Goal: Transaction & Acquisition: Obtain resource

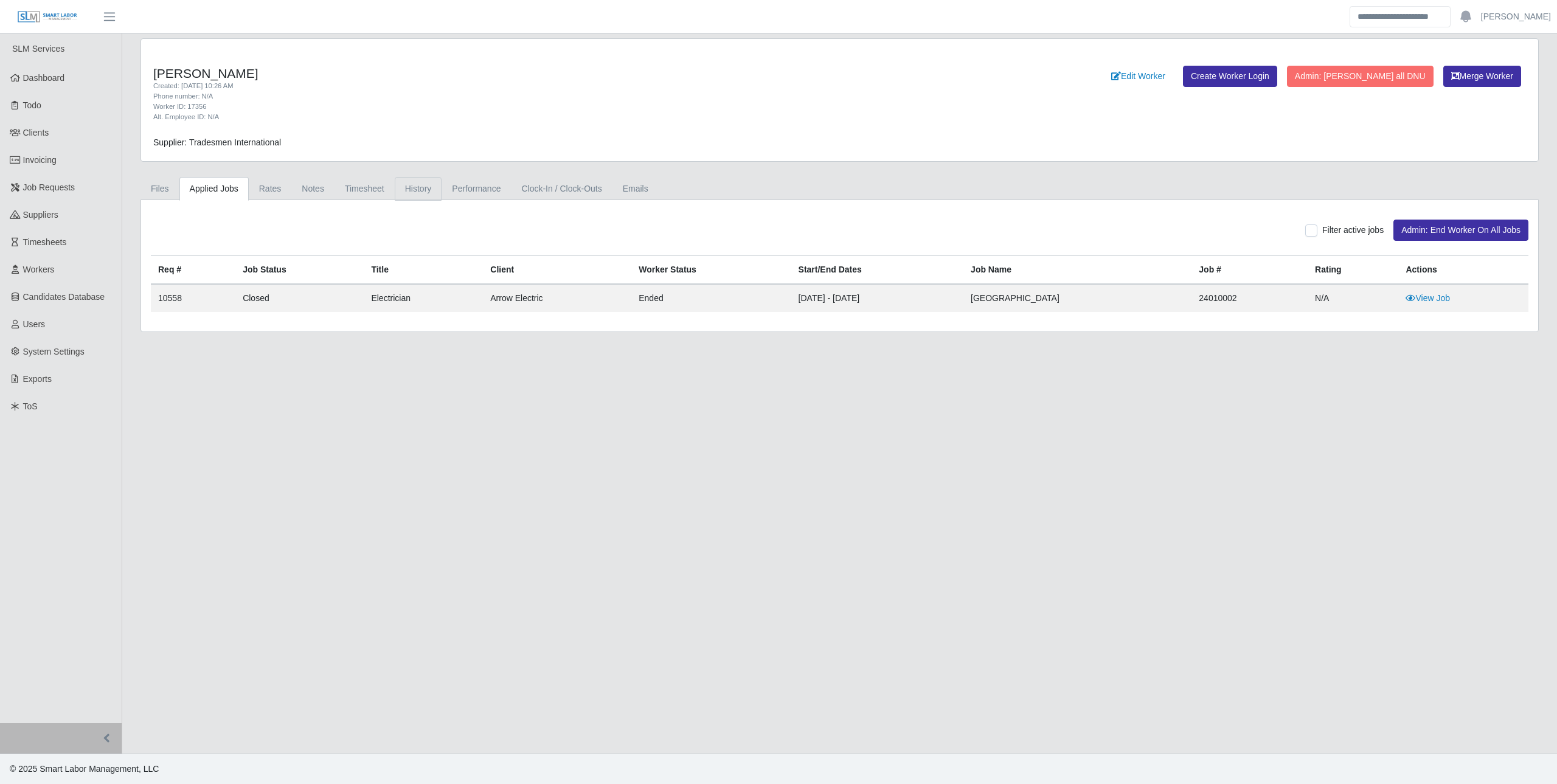
click at [424, 183] on link "History" at bounding box center [419, 188] width 48 height 24
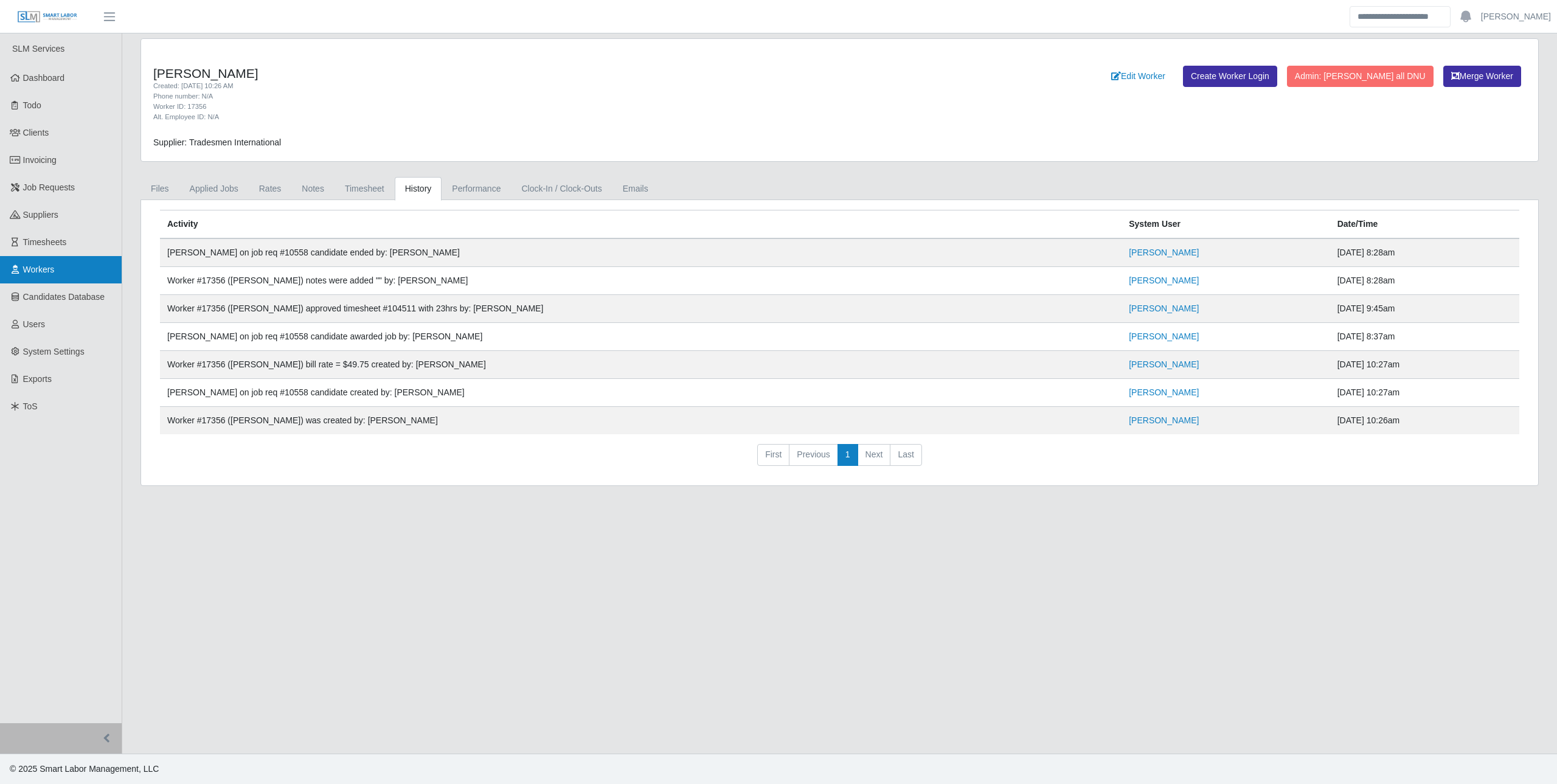
click at [52, 279] on link "Workers" at bounding box center [60, 270] width 121 height 27
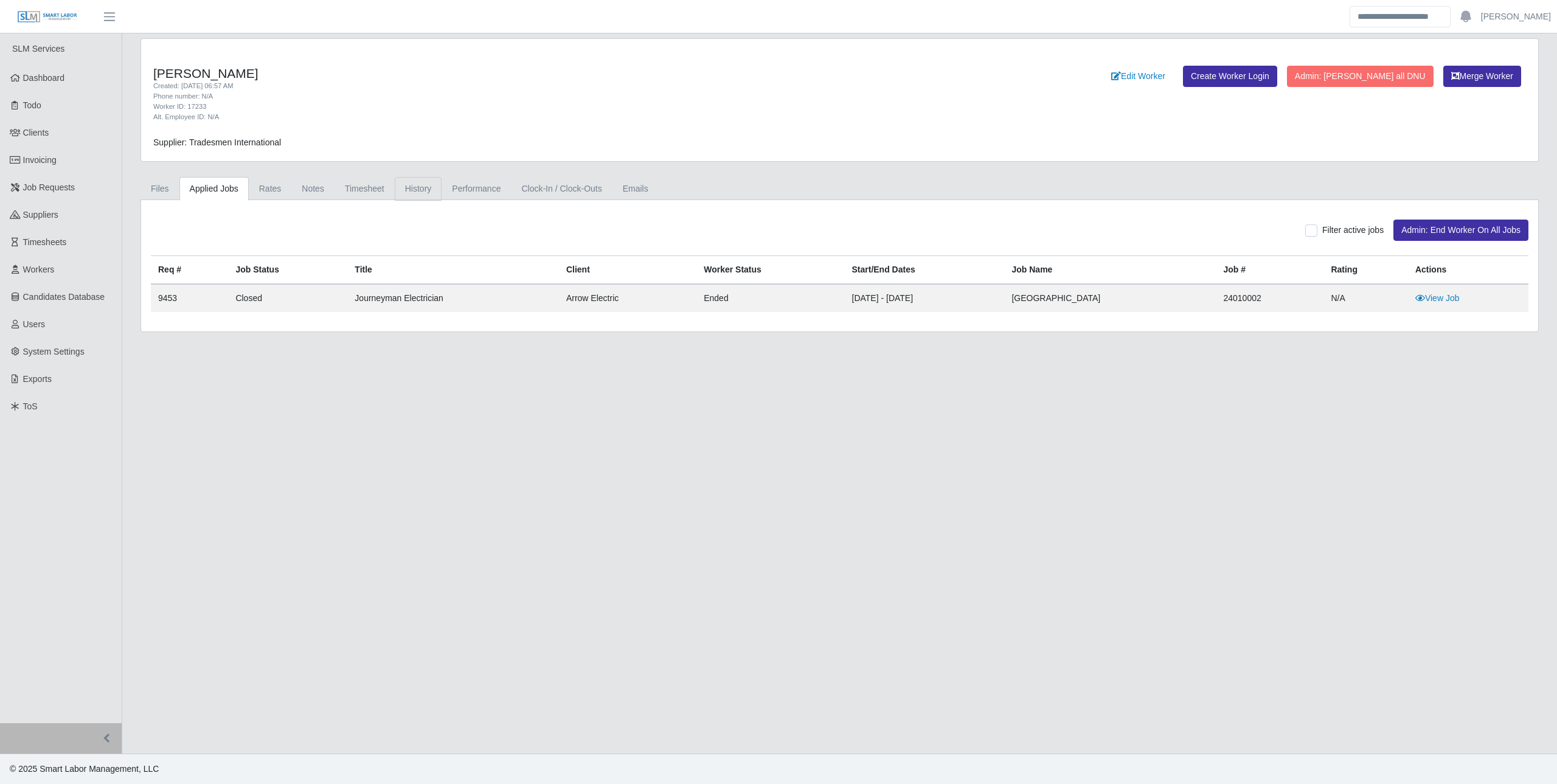
click at [420, 192] on link "History" at bounding box center [419, 188] width 48 height 24
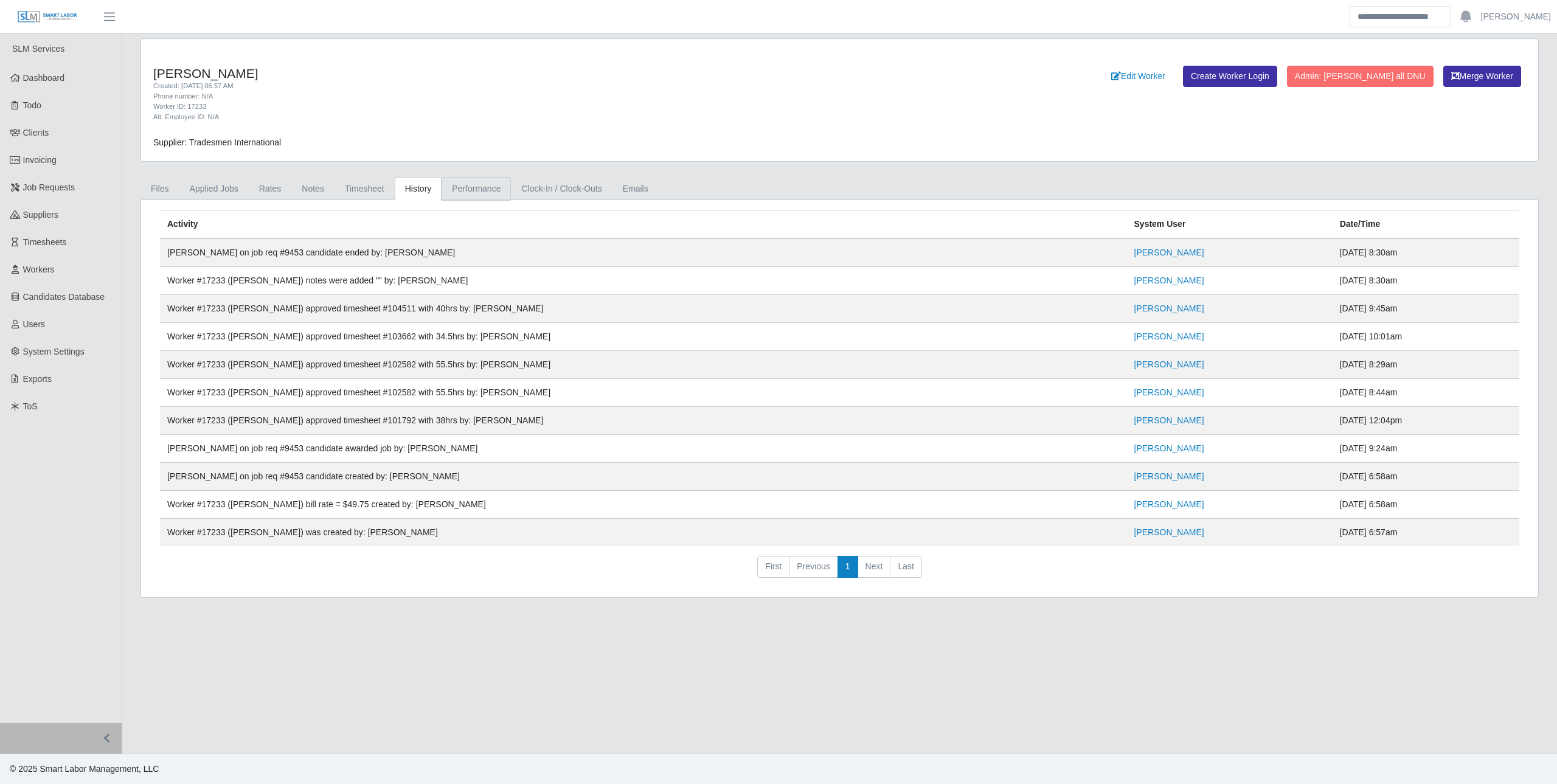
click at [459, 189] on link "Performance" at bounding box center [476, 188] width 69 height 24
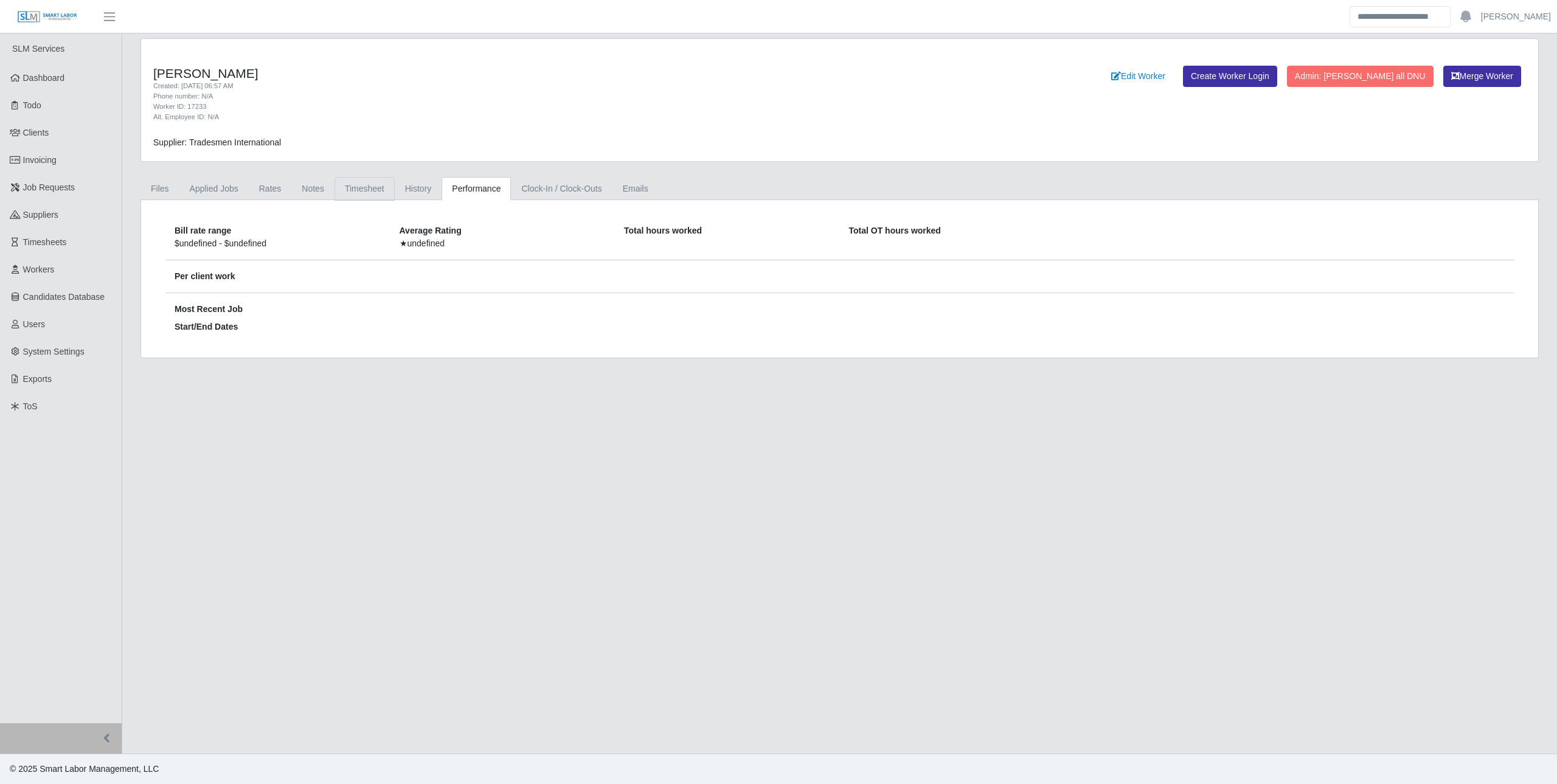
click at [361, 195] on link "Timesheet" at bounding box center [364, 188] width 60 height 24
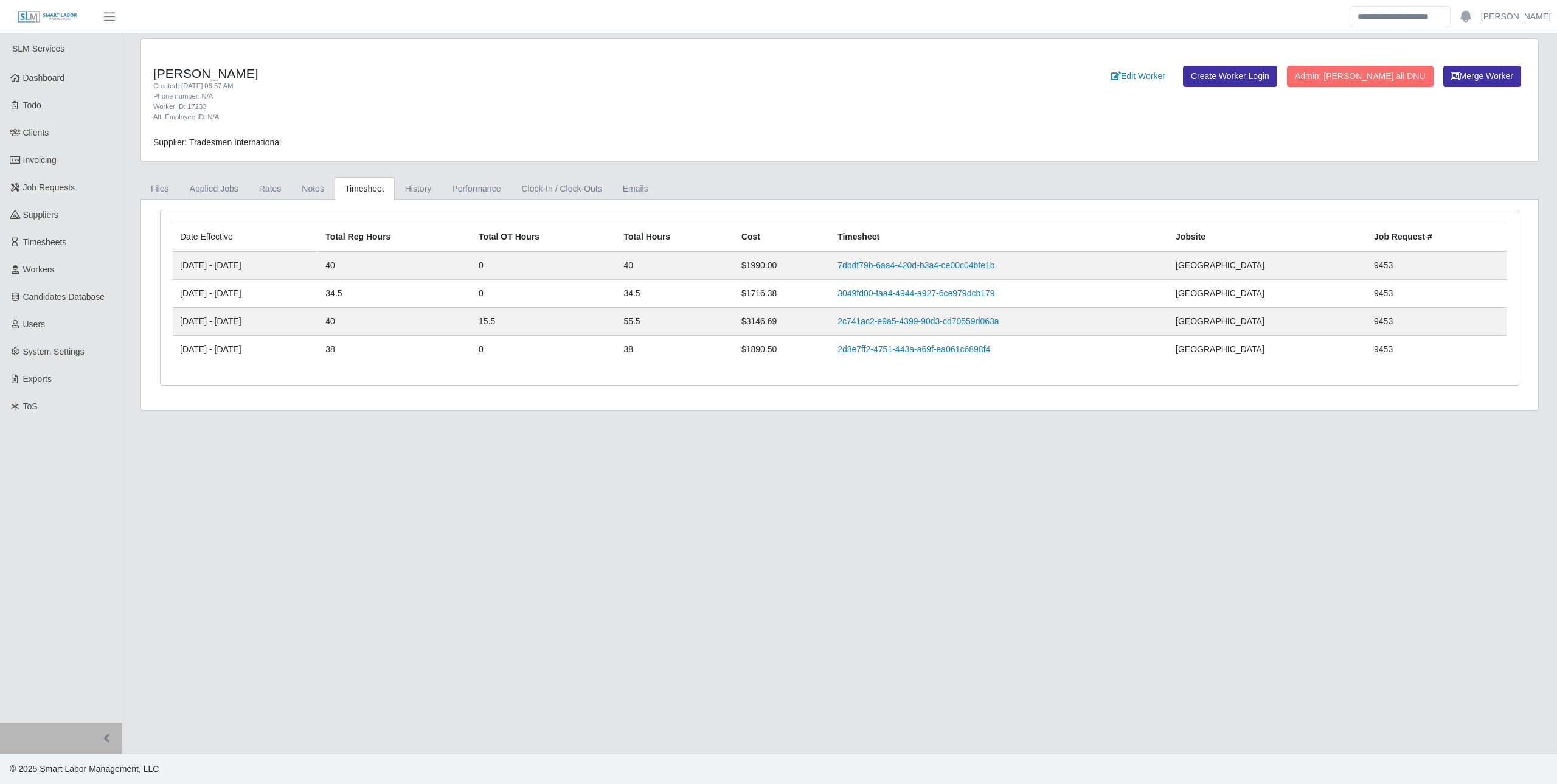
click at [315, 288] on td "06/30/2025 - 07/06/2025" at bounding box center [246, 294] width 146 height 28
click at [181, 189] on link "Applied Jobs" at bounding box center [214, 188] width 69 height 24
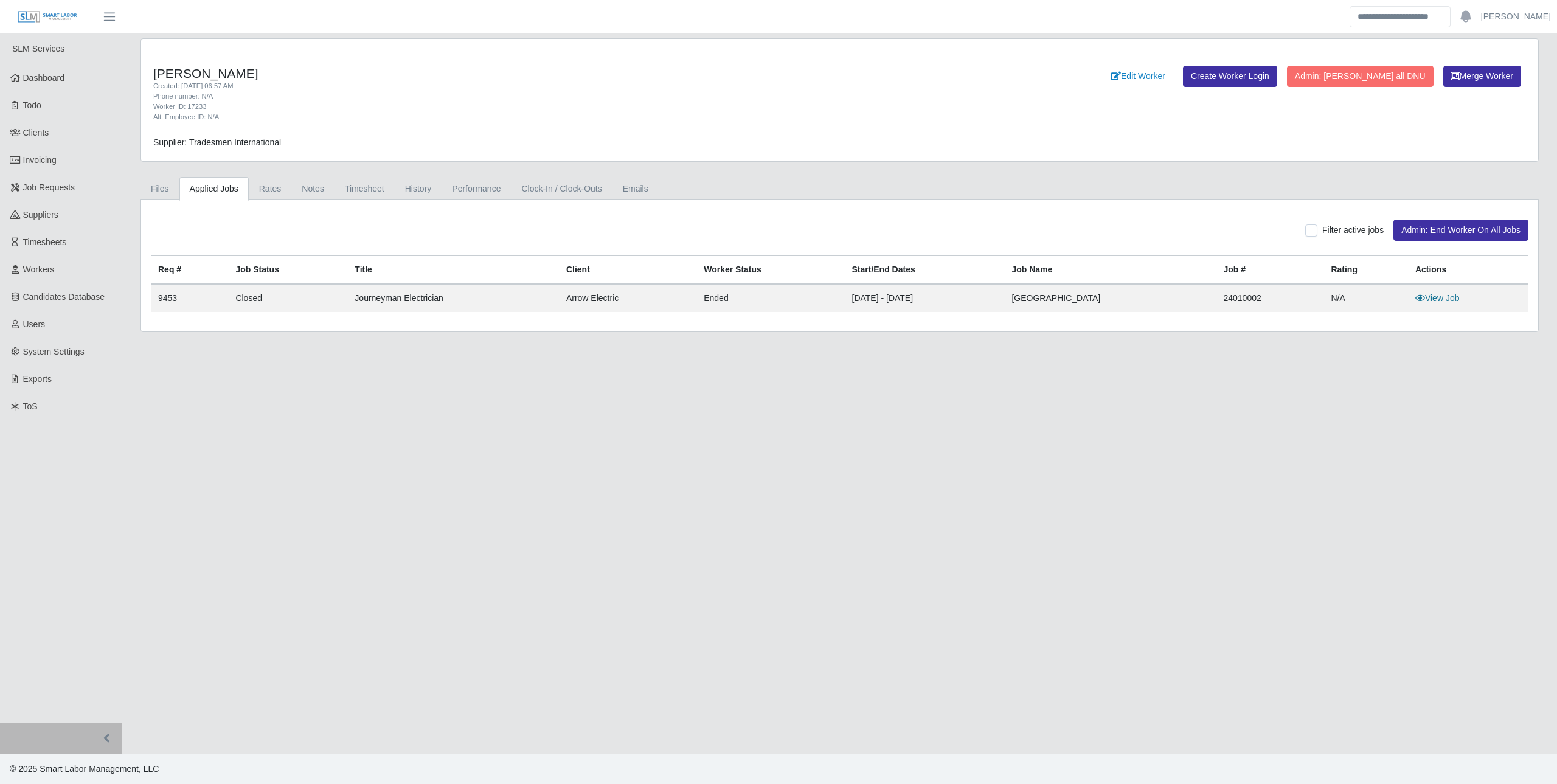
click at [1452, 297] on link "View Job" at bounding box center [1438, 298] width 45 height 10
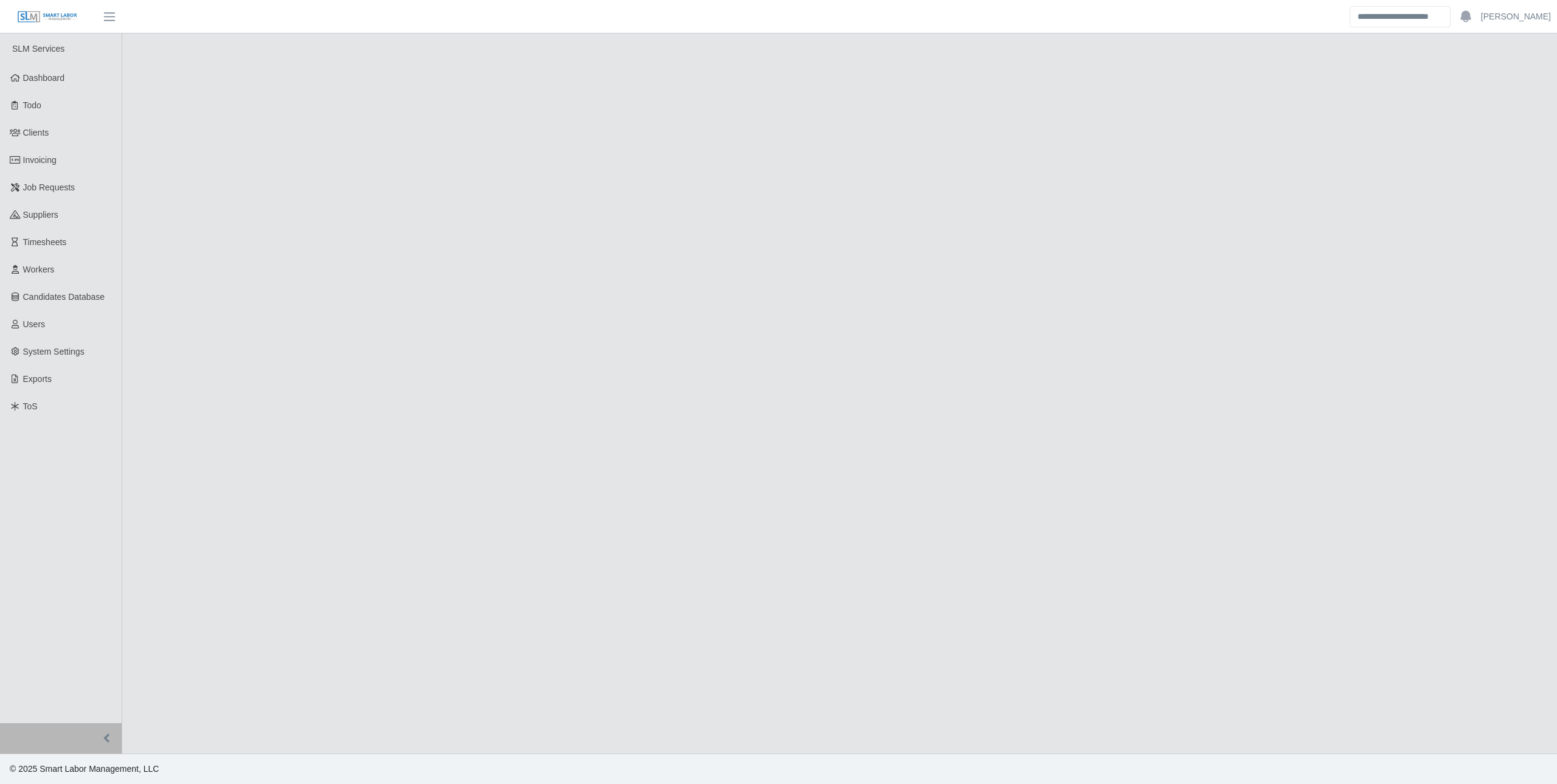
select select "******"
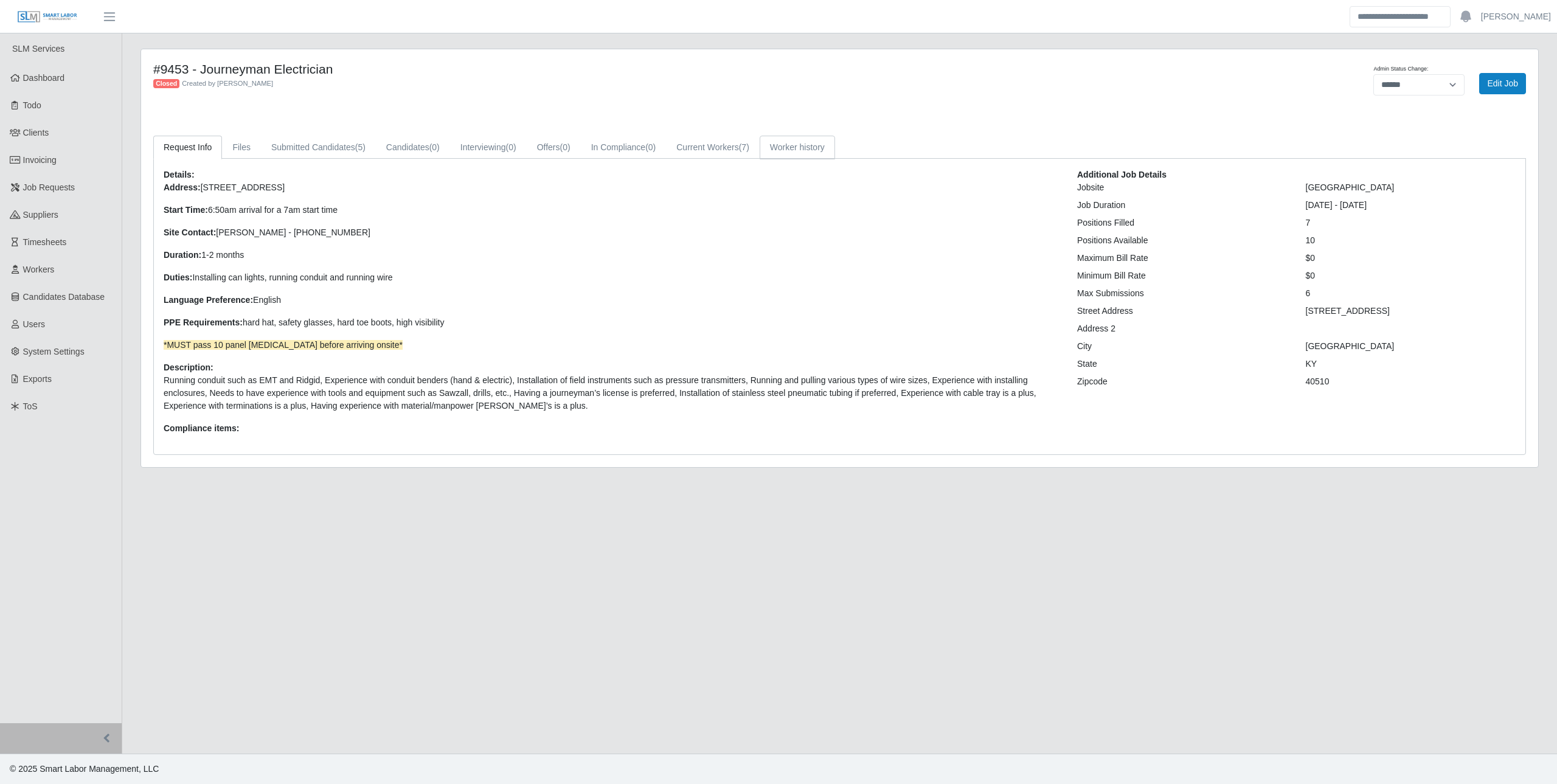
click at [808, 144] on link "Worker history" at bounding box center [798, 147] width 76 height 24
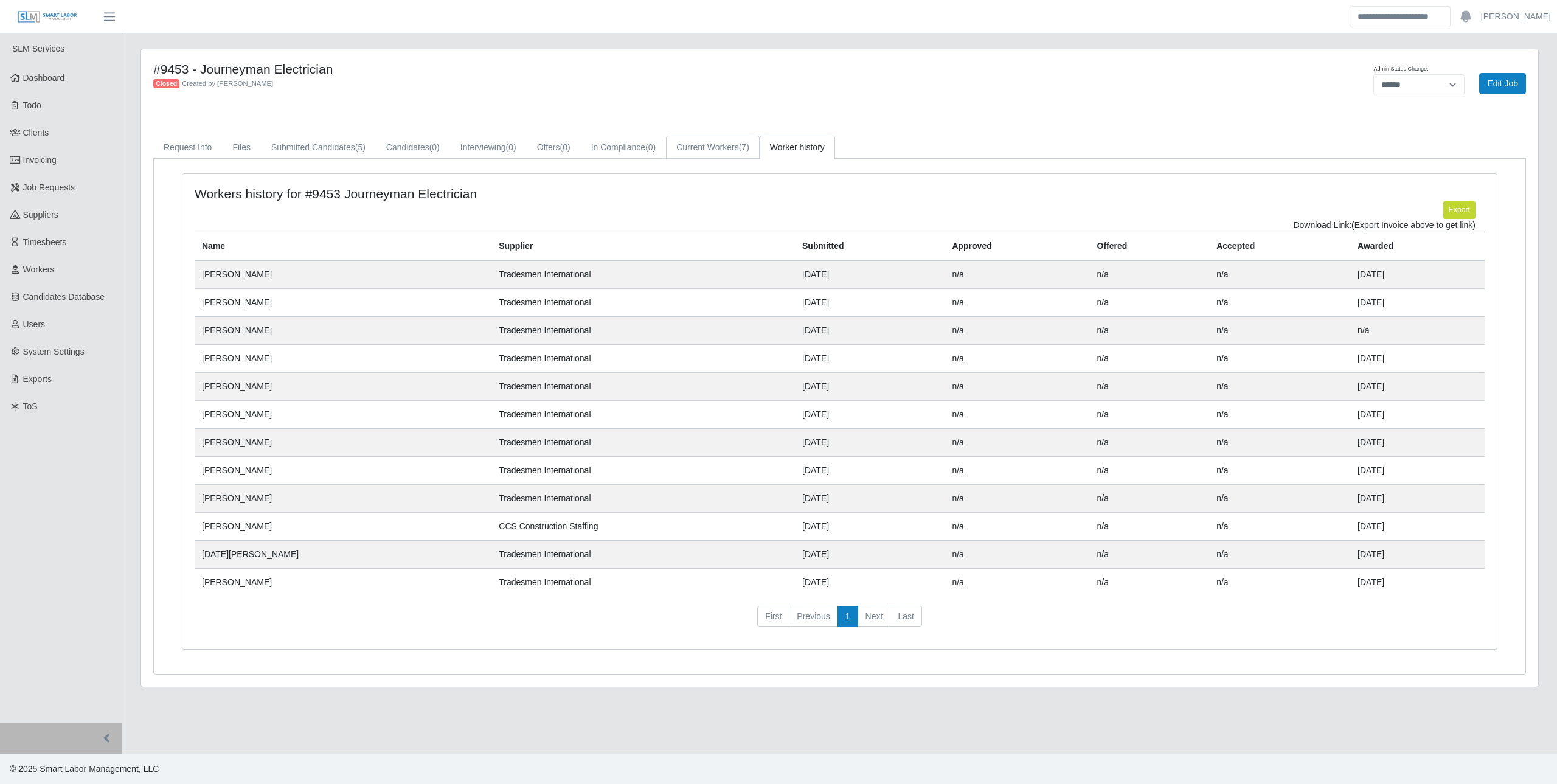
click at [726, 145] on link "Current Workers (7)" at bounding box center [712, 147] width 93 height 24
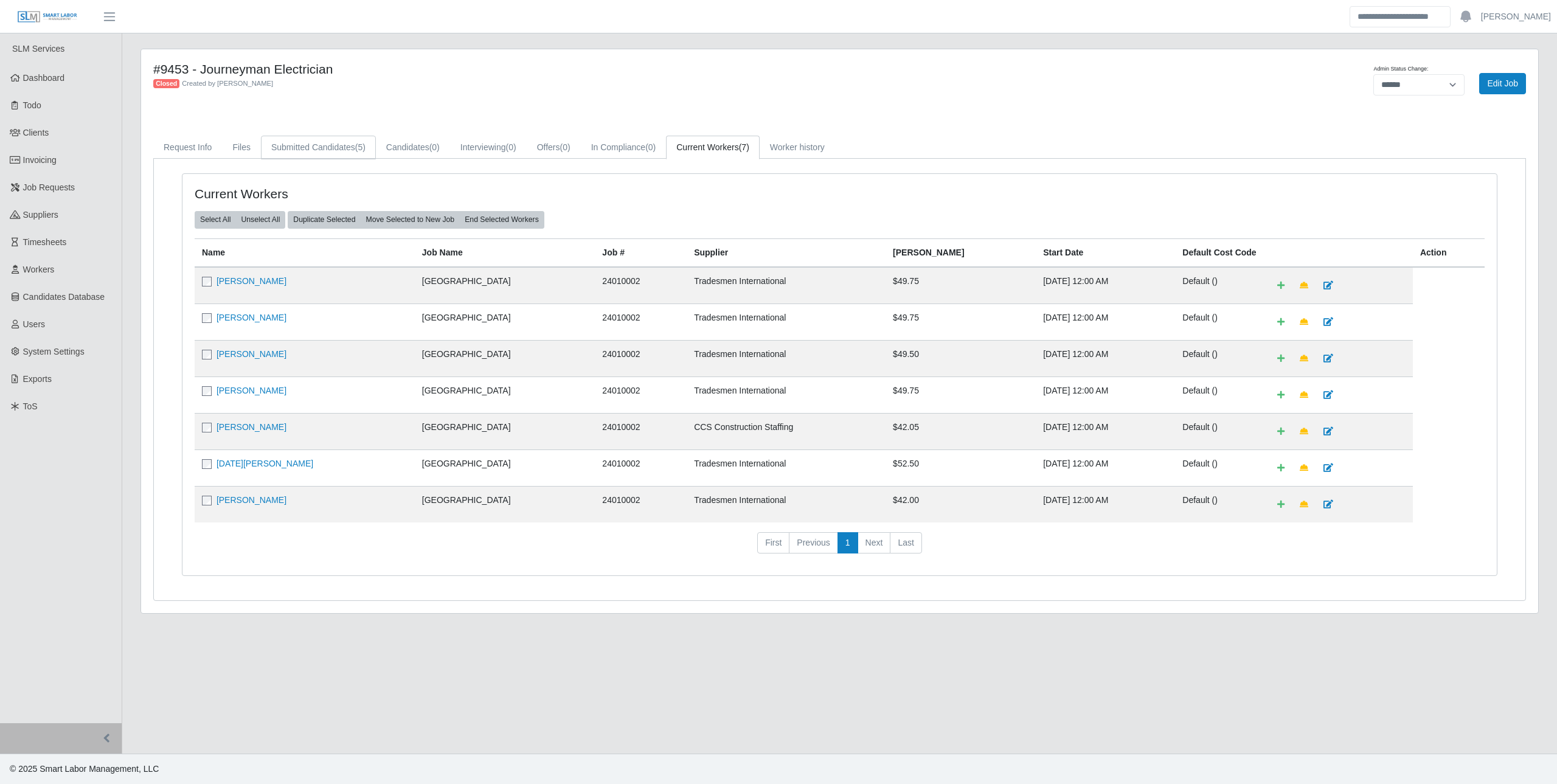
click at [331, 149] on link "Submitted Candidates (5)" at bounding box center [318, 147] width 115 height 24
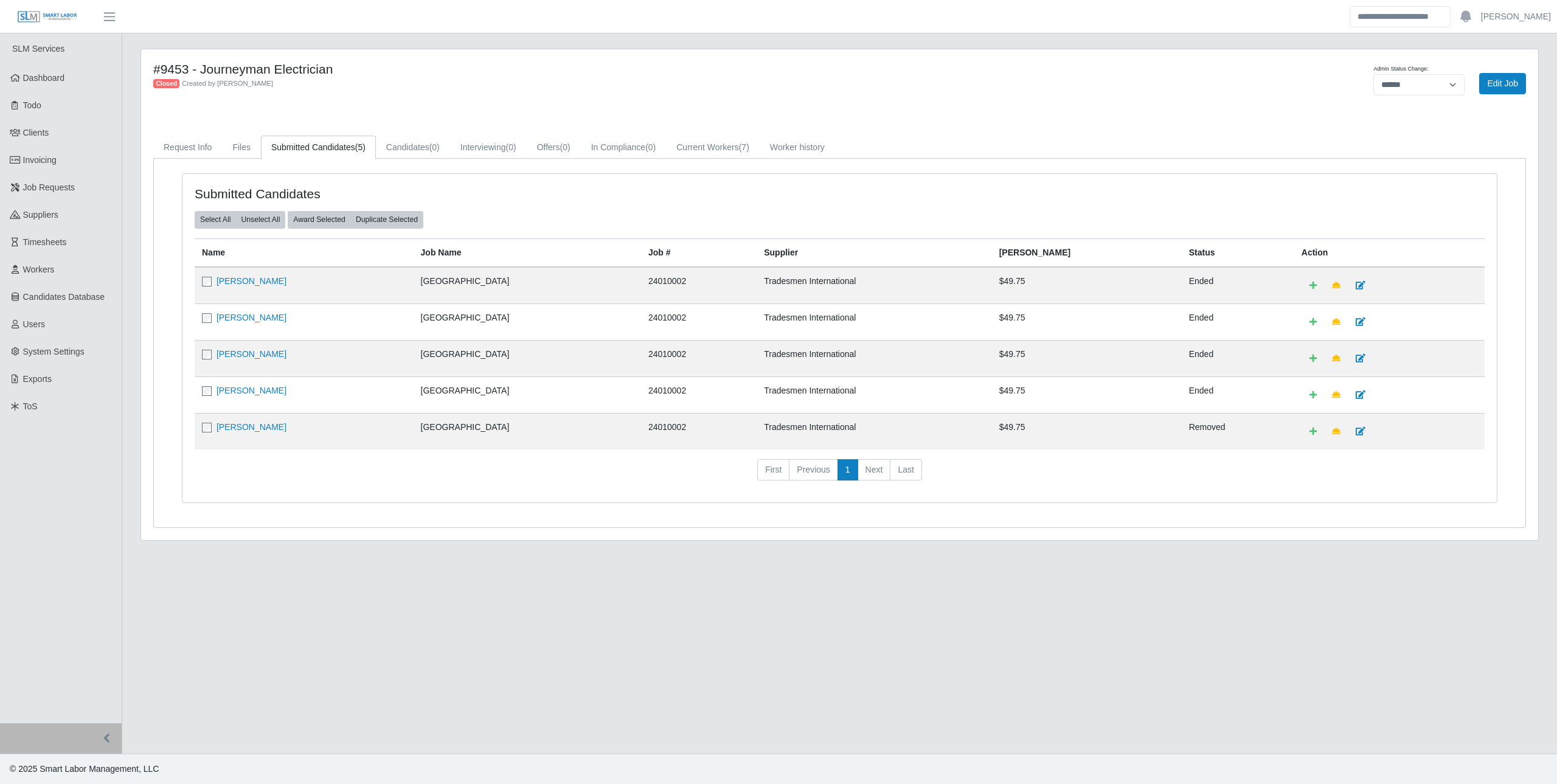
click at [266, 344] on td "[PERSON_NAME]" at bounding box center [304, 358] width 219 height 36
click at [263, 354] on link "[PERSON_NAME]" at bounding box center [251, 354] width 70 height 10
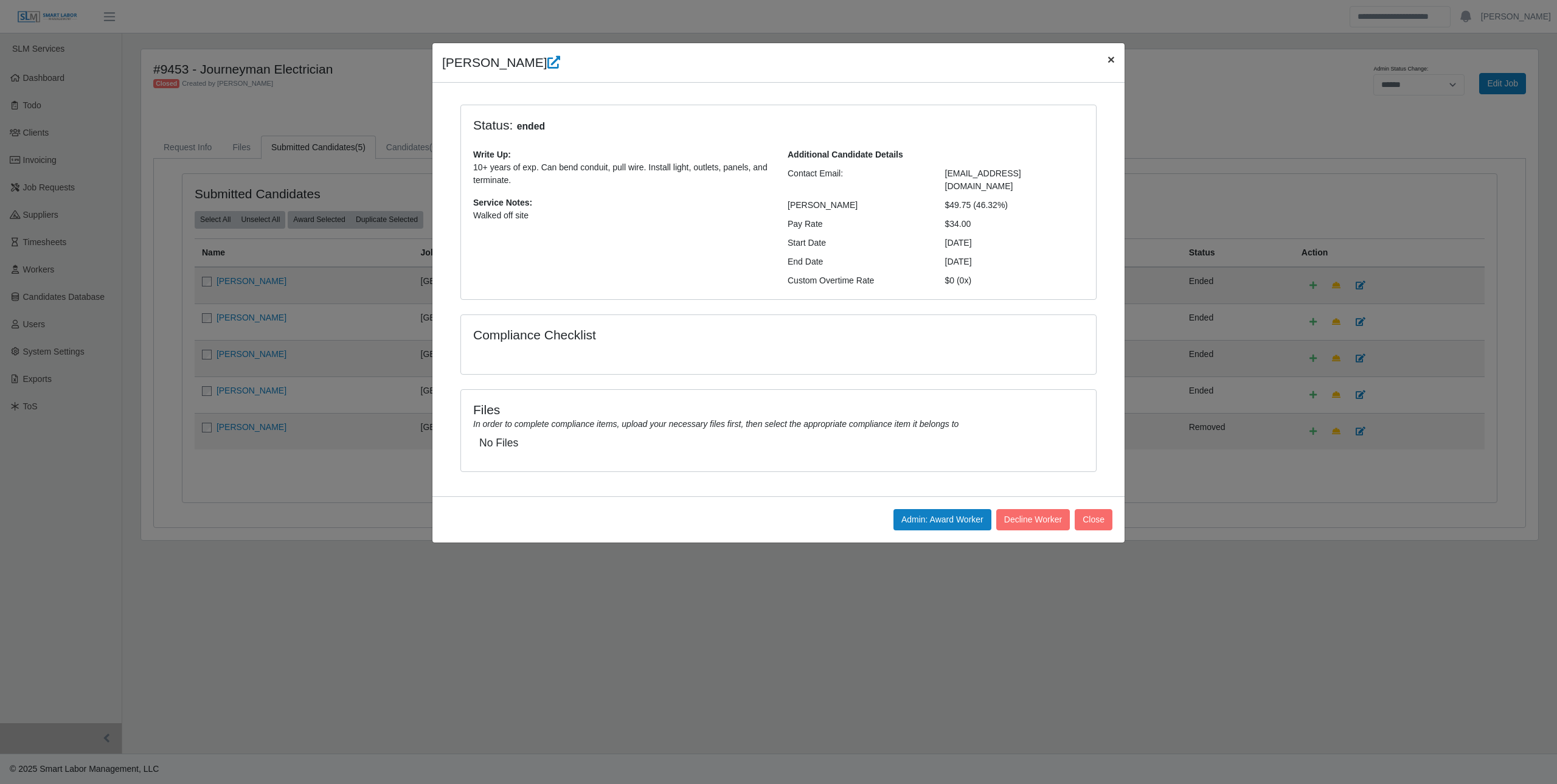
click at [1105, 68] on button "×" at bounding box center [1111, 59] width 27 height 32
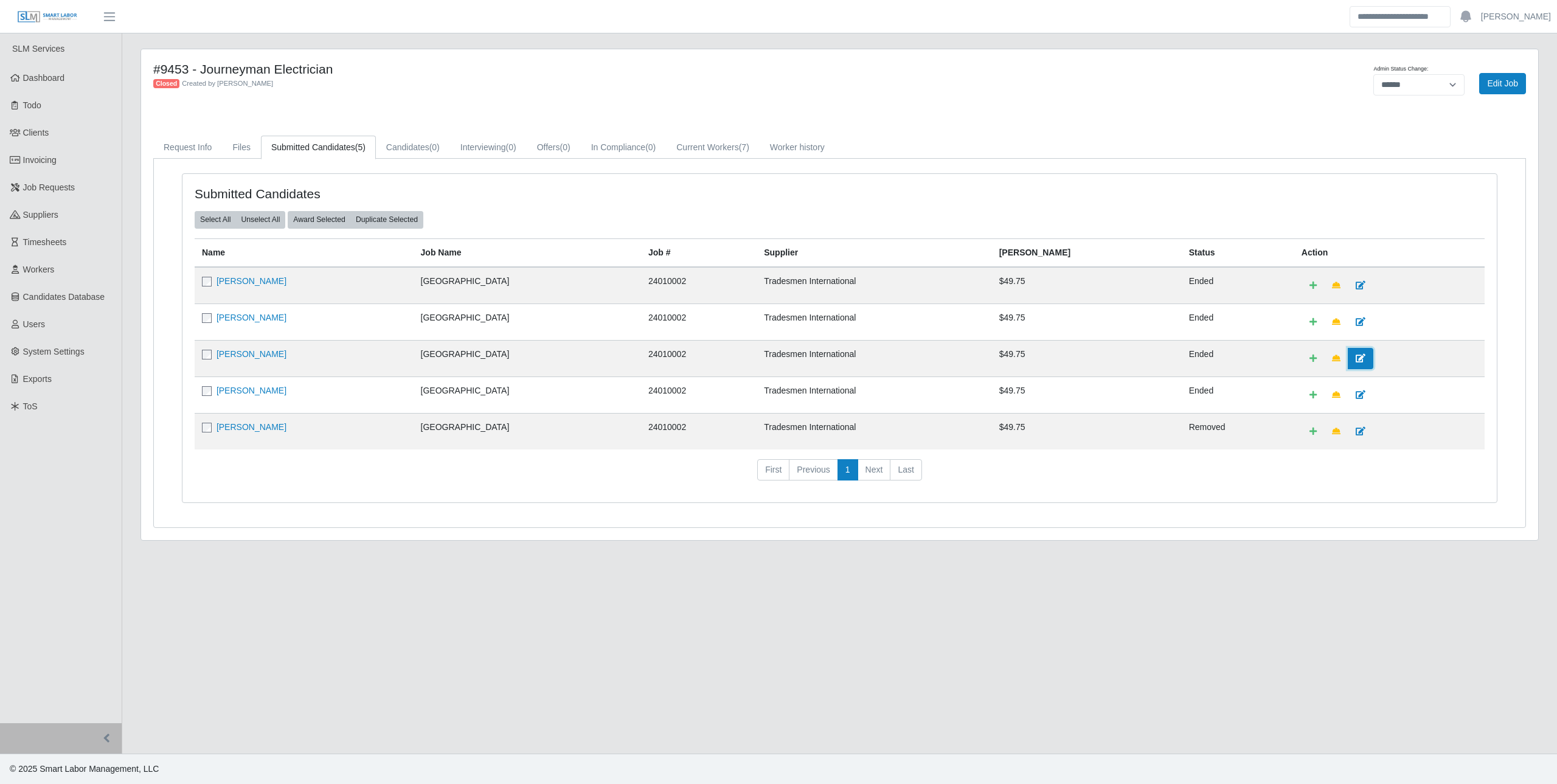
click at [1356, 354] on icon at bounding box center [1360, 358] width 10 height 8
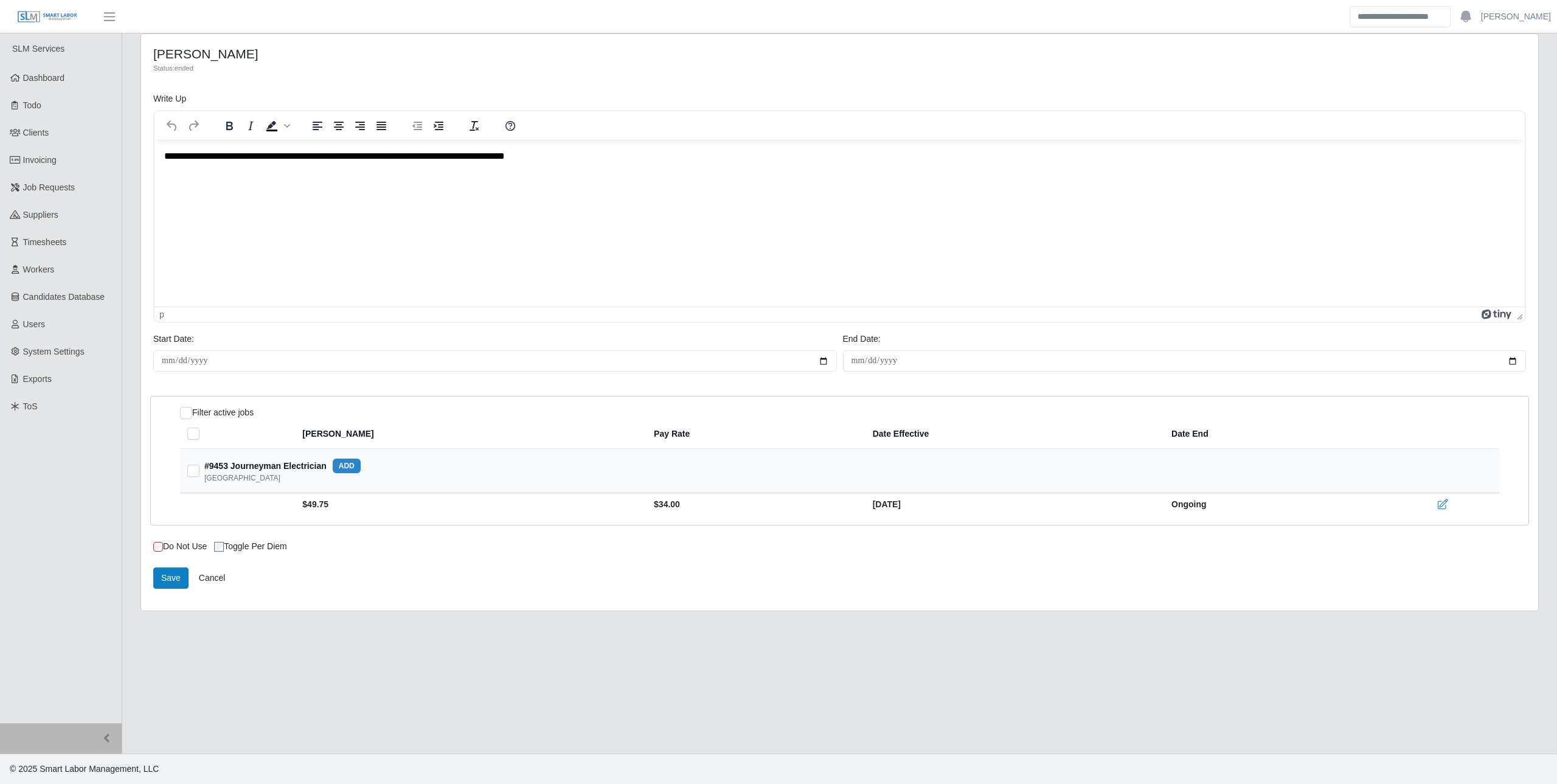
click at [459, 624] on div "**********" at bounding box center [840, 330] width 1417 height 593
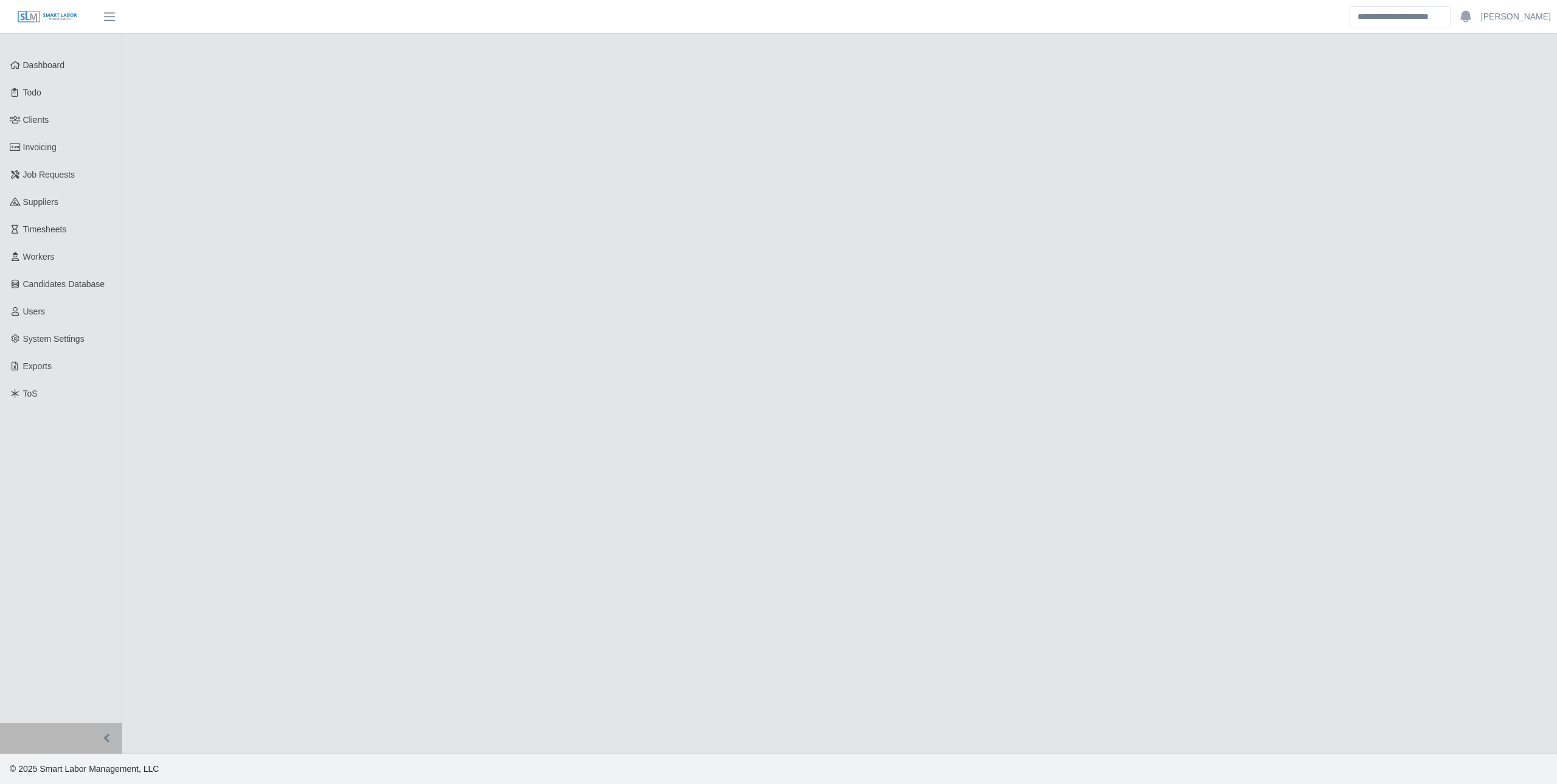
select select "******"
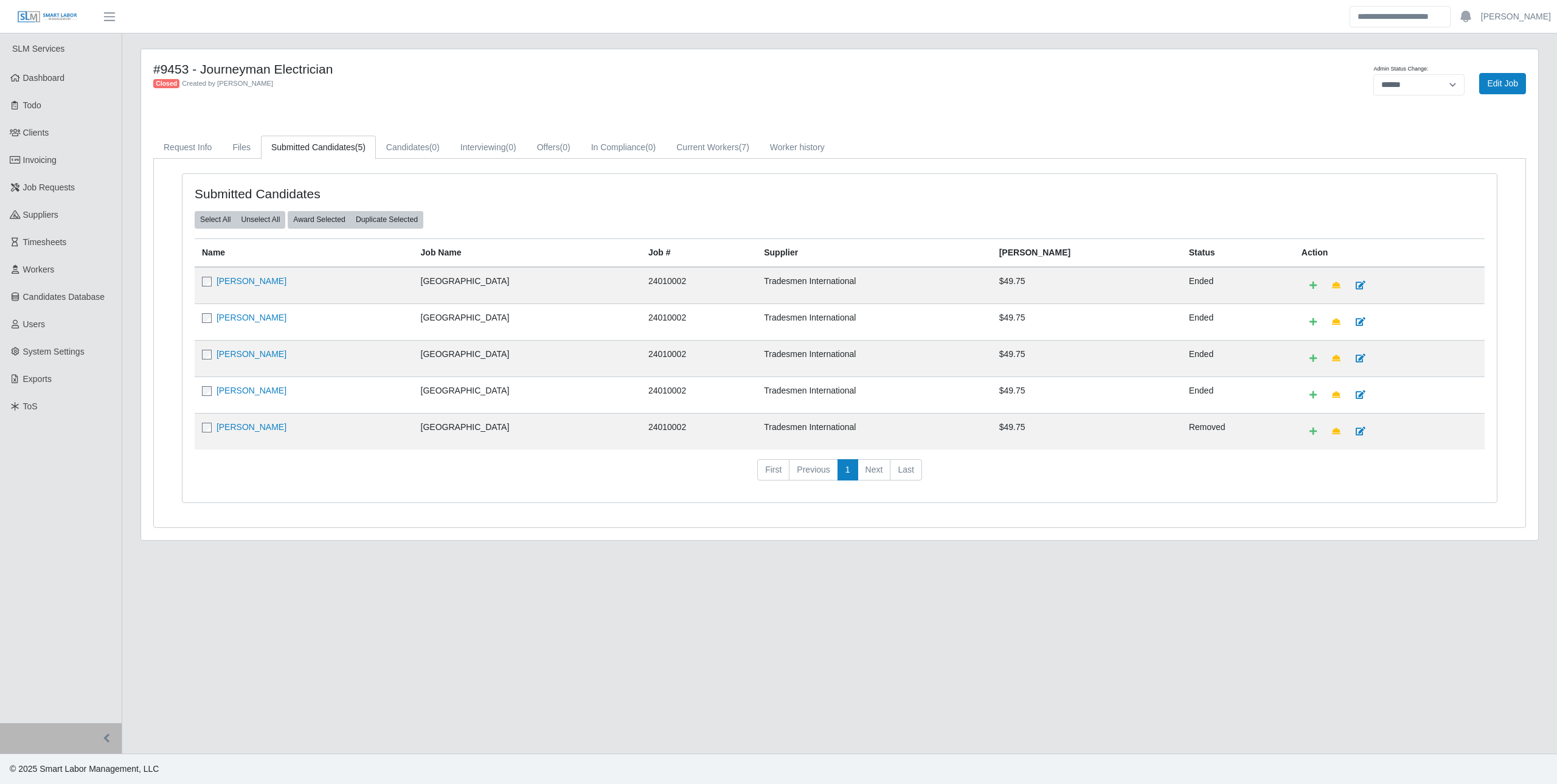
click at [476, 635] on main "#9453 - Journeyman Electrician Closed Created by Dwayne Cornett Admin Status Ch…" at bounding box center [840, 394] width 1435 height 720
click at [722, 142] on link "Current Workers (7)" at bounding box center [712, 147] width 93 height 24
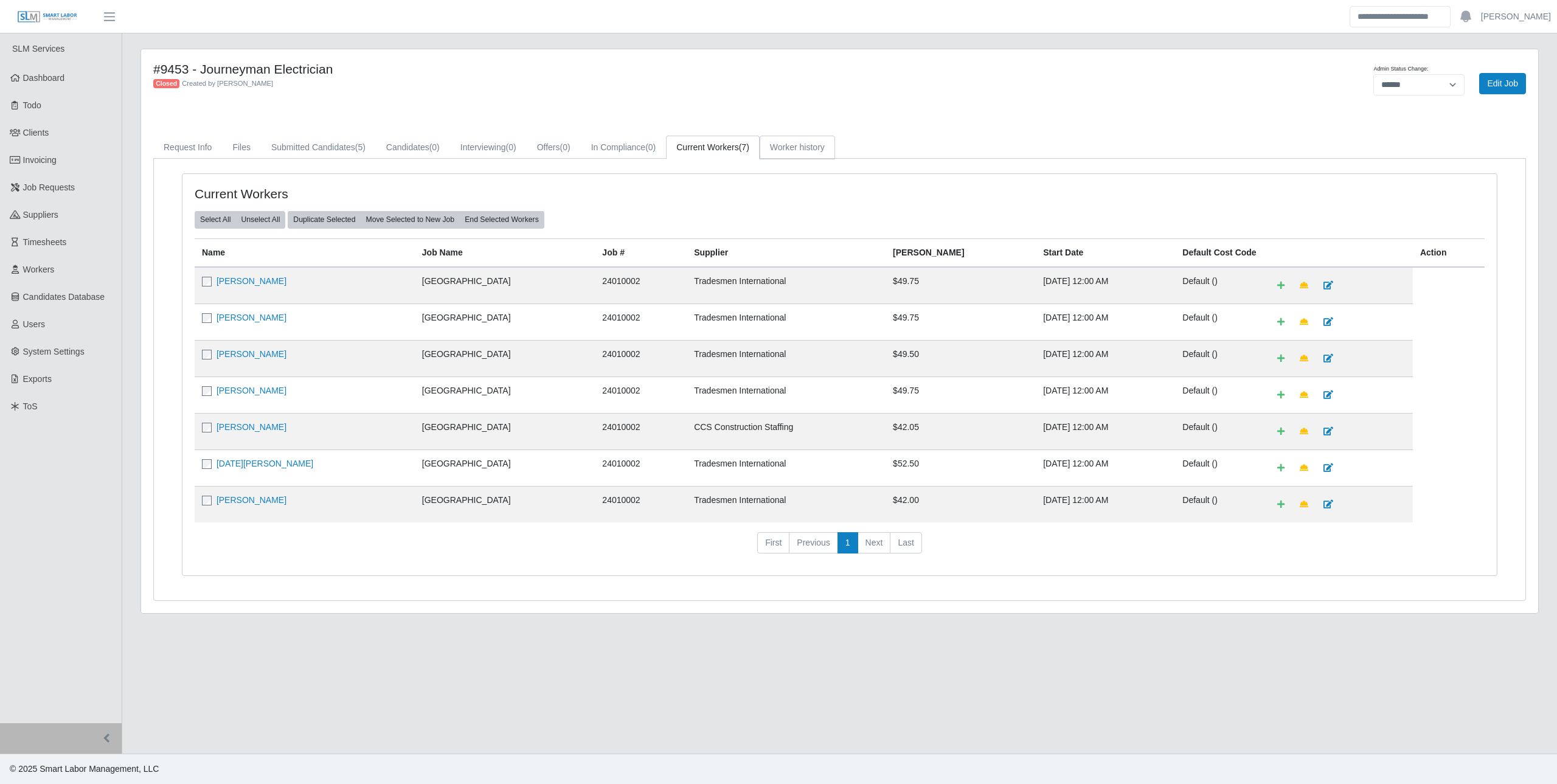
click at [808, 144] on link "Worker history" at bounding box center [798, 147] width 76 height 24
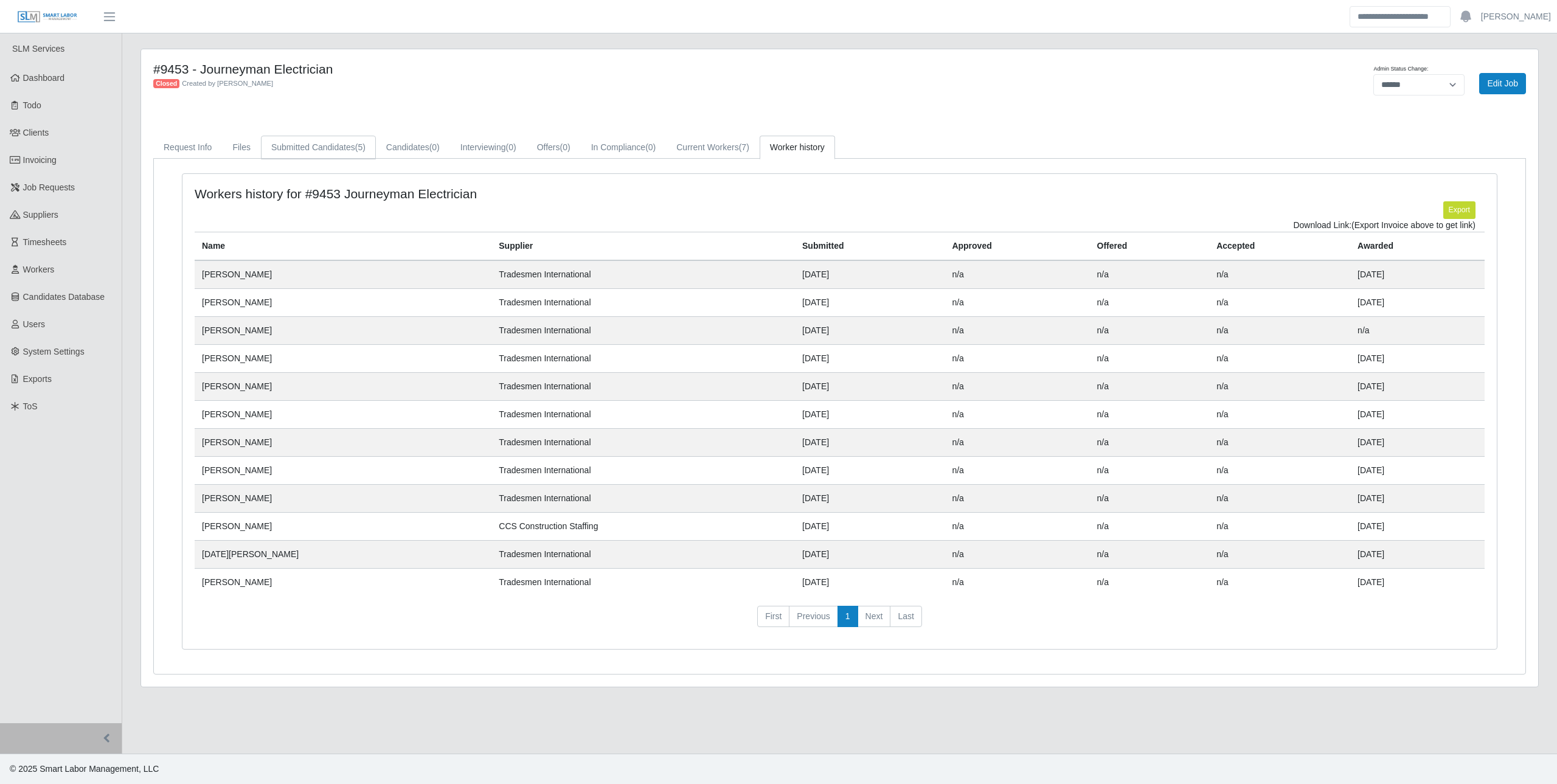
click at [347, 148] on link "Submitted Candidates (5)" at bounding box center [318, 147] width 115 height 24
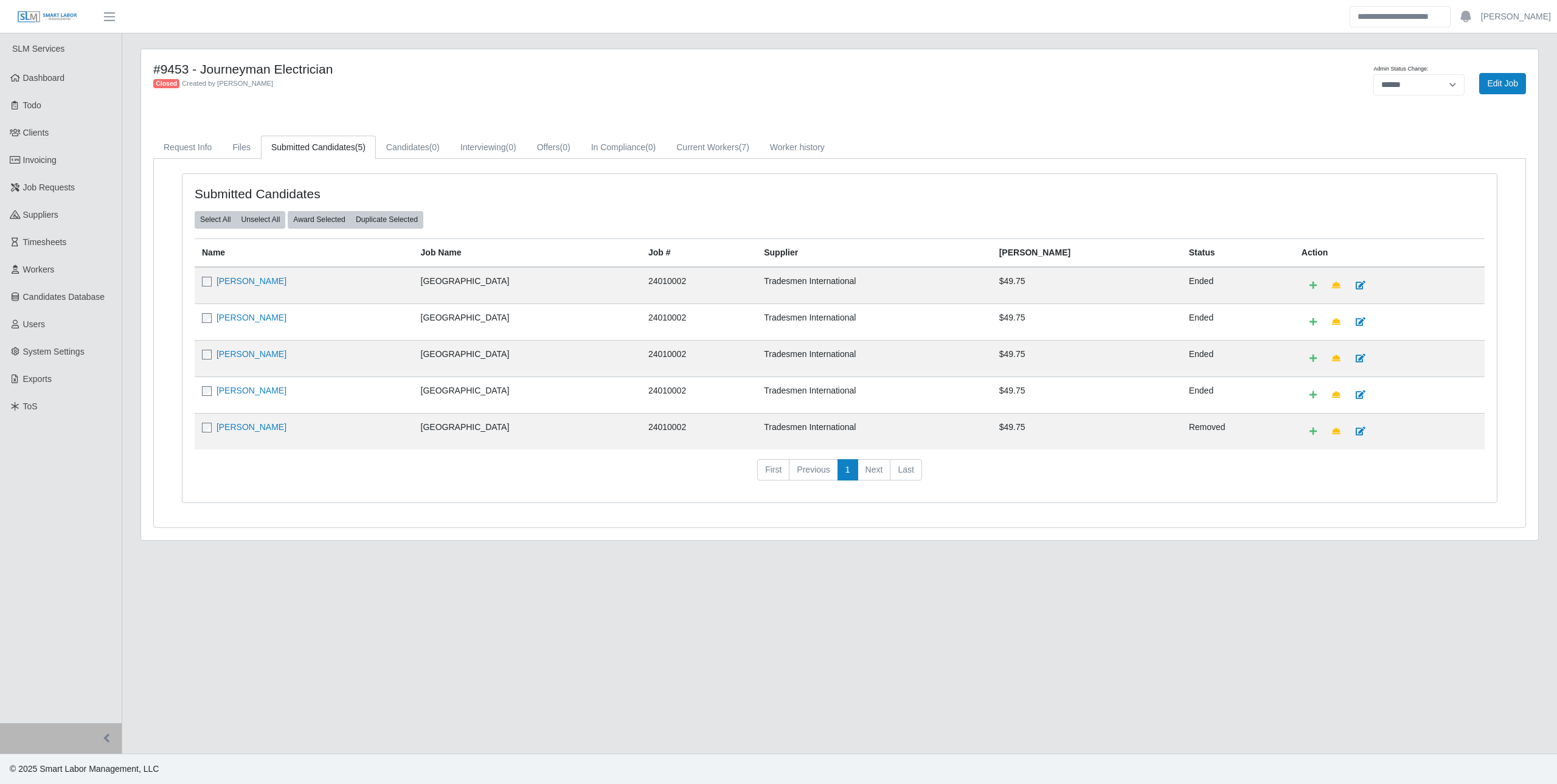
click at [305, 590] on main "#9453 - Journeyman Electrician Closed Created by Dwayne Cornett Admin Status Ch…" at bounding box center [840, 394] width 1435 height 720
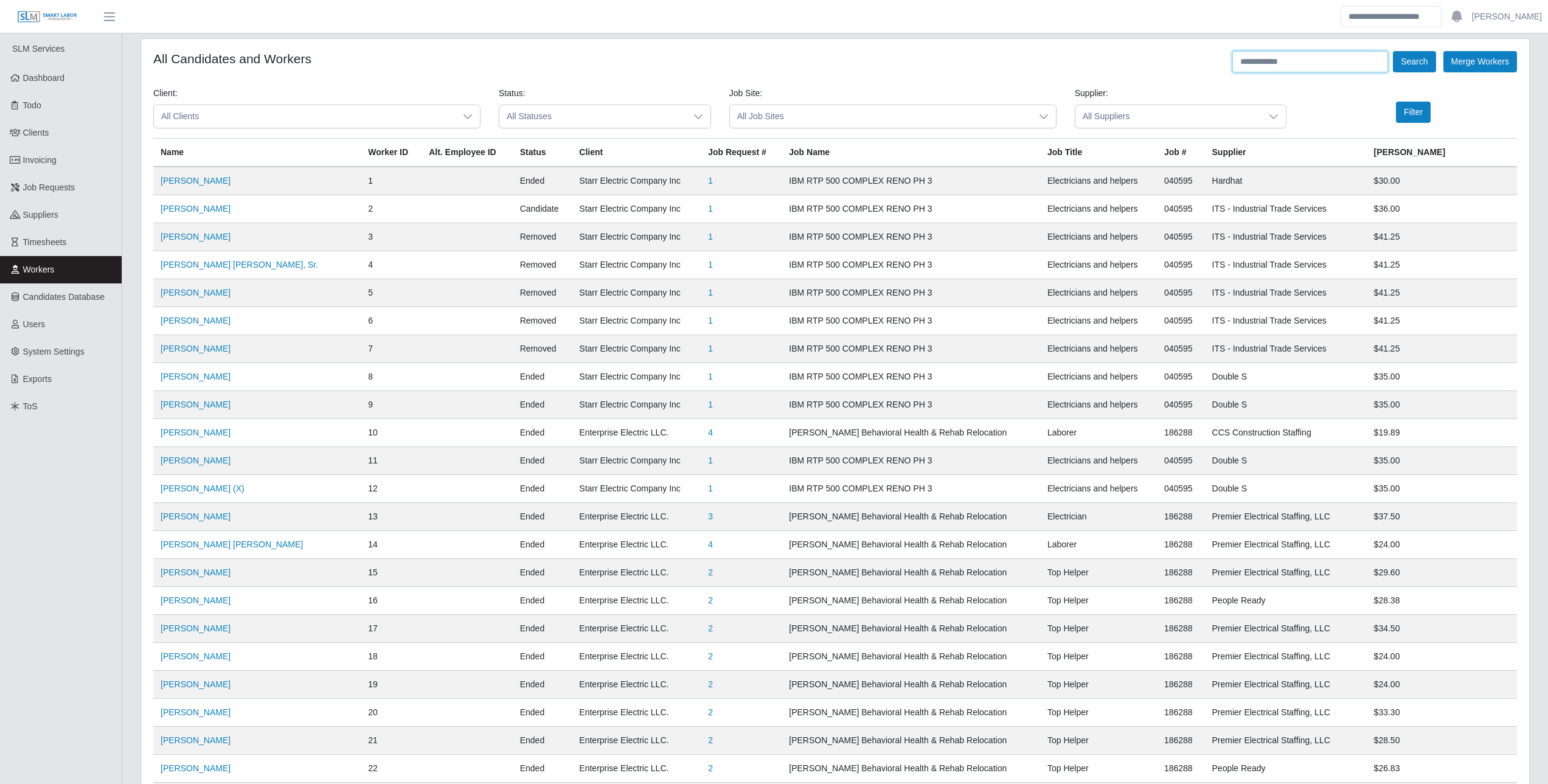
click at [1273, 62] on input "text" at bounding box center [1310, 61] width 156 height 21
paste input "*"
type input "******"
click at [1393, 51] on button "Search" at bounding box center [1414, 61] width 43 height 21
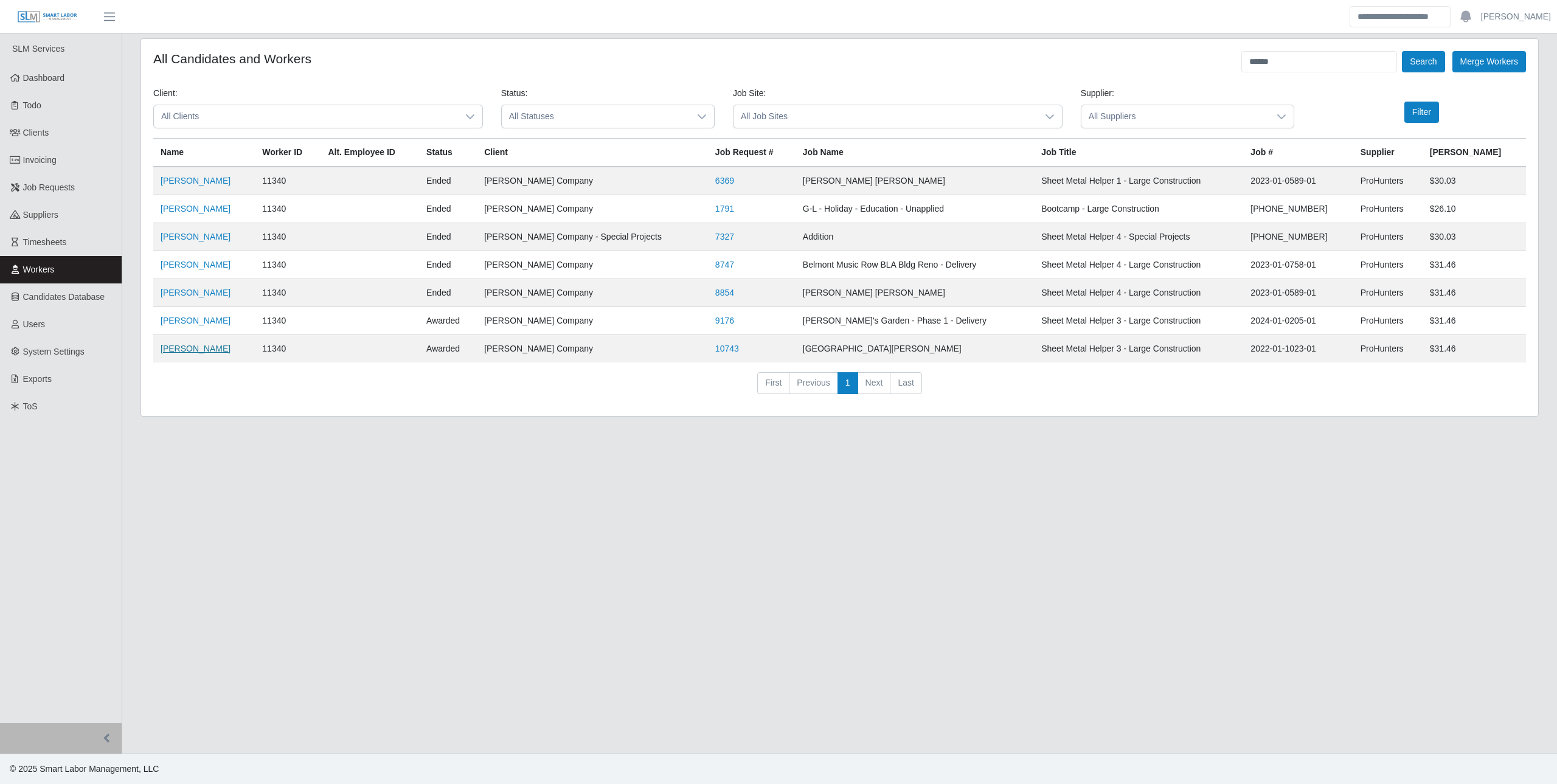
click at [205, 352] on link "Yorbin Ruiz Valdez" at bounding box center [195, 348] width 70 height 10
click at [55, 170] on link "Invoicing" at bounding box center [60, 160] width 121 height 27
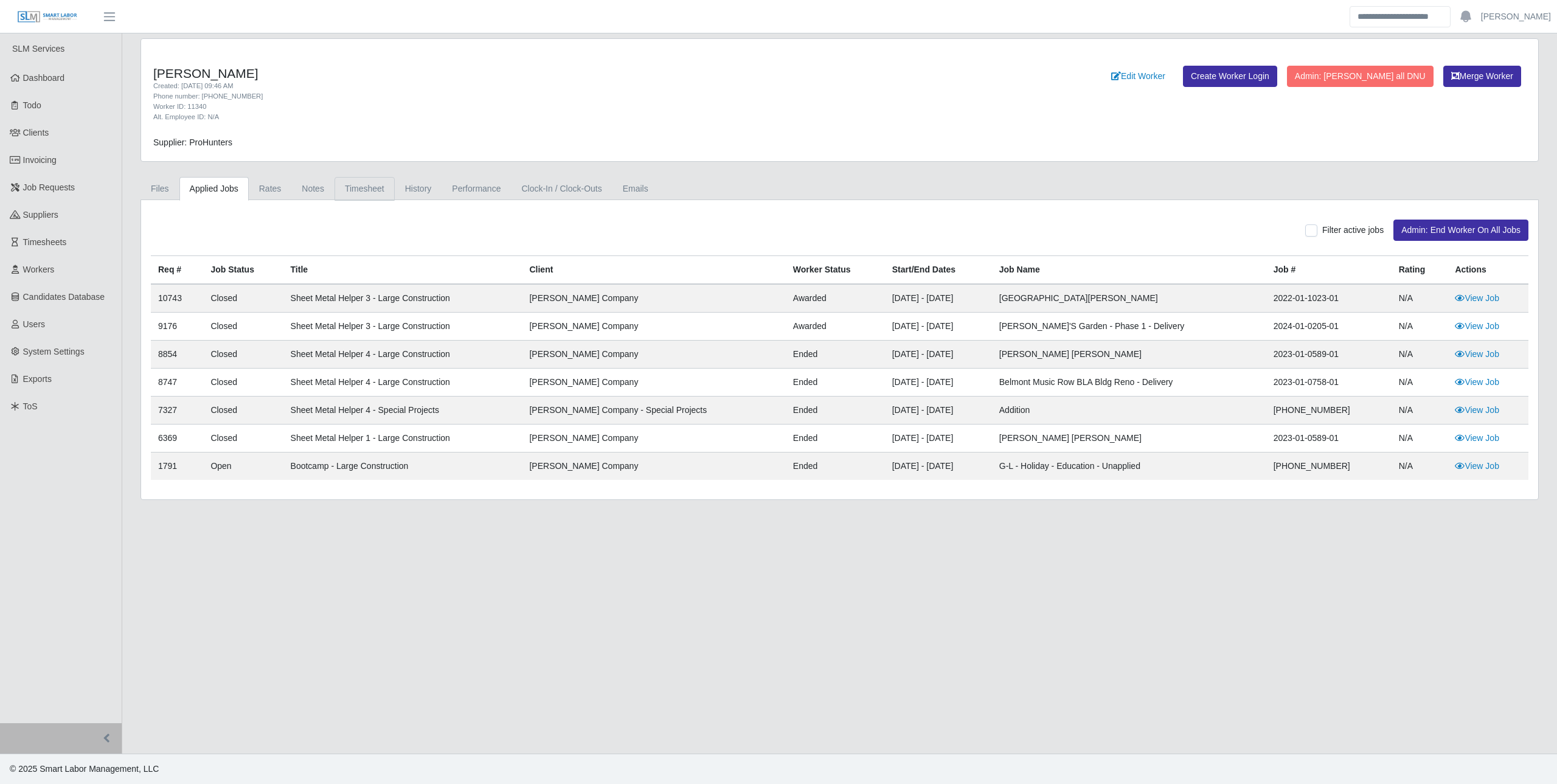
click at [366, 189] on link "Timesheet" at bounding box center [364, 188] width 60 height 24
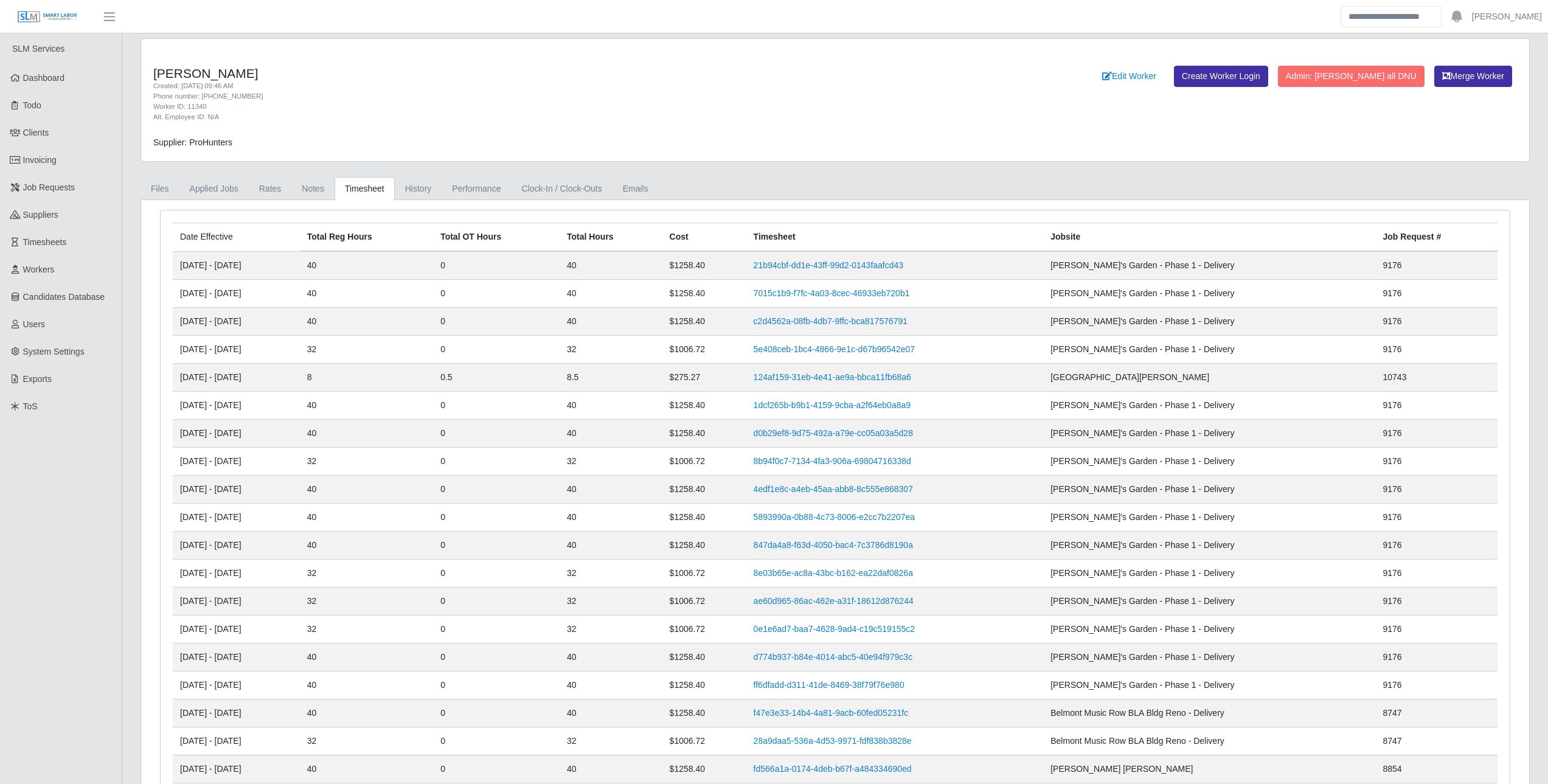
click at [410, 196] on link "History" at bounding box center [418, 188] width 48 height 24
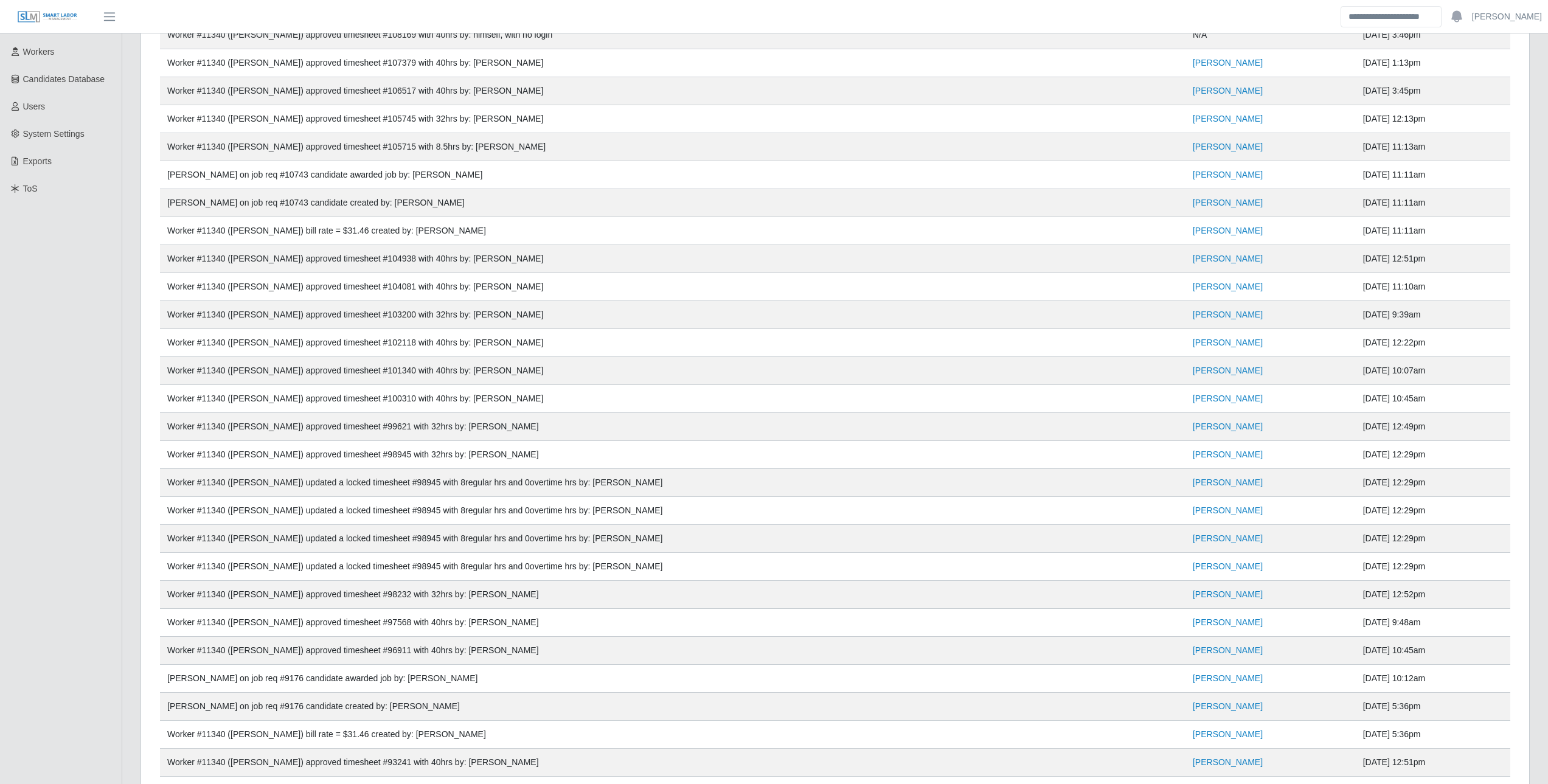
scroll to position [244, 0]
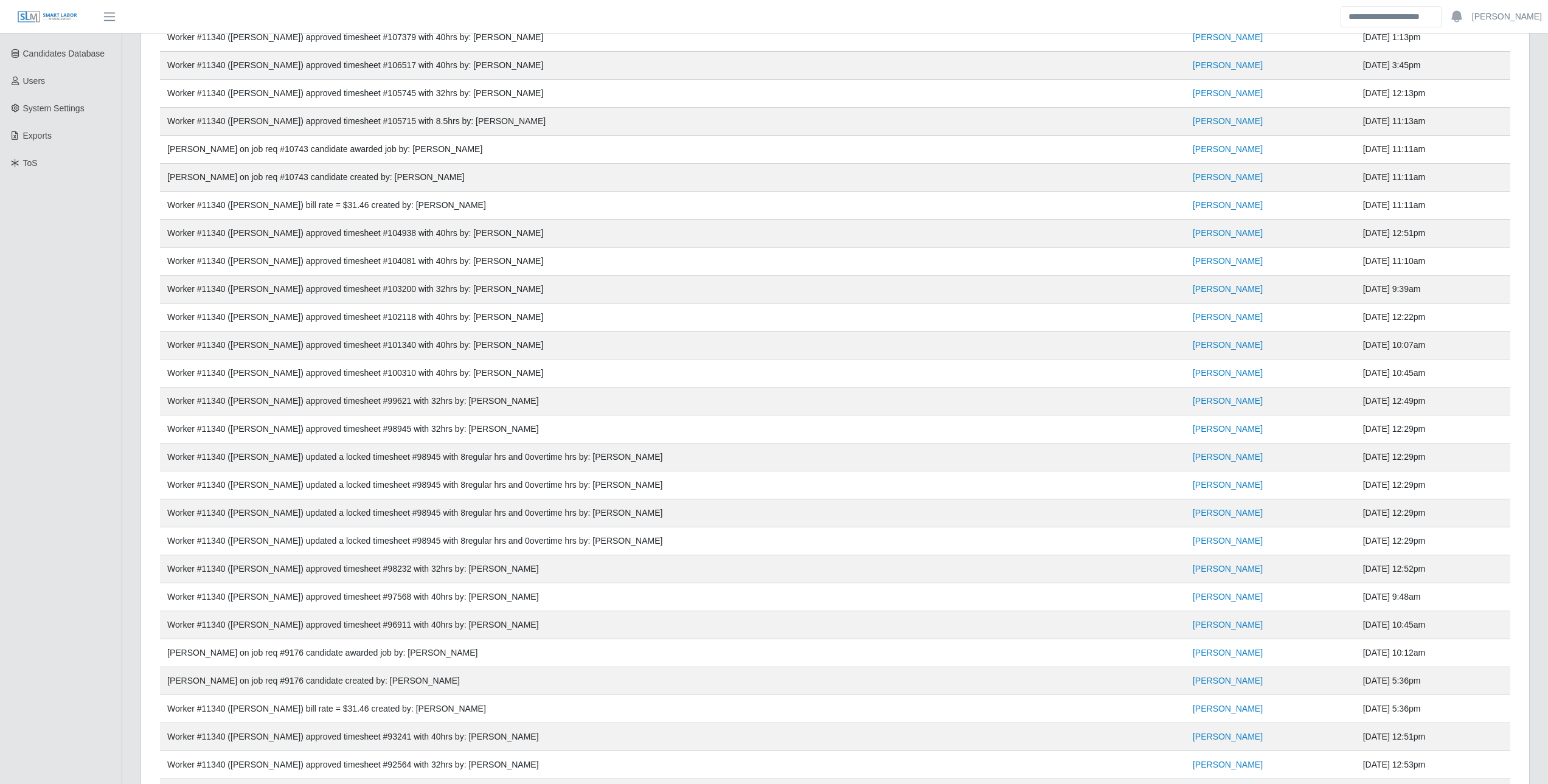
drag, startPoint x: 1397, startPoint y: 540, endPoint x: 166, endPoint y: 437, distance: 1235.3
click at [166, 437] on tbody "Worker #11340 (Yorbin Ruiz Valdez) approved timesheet #108169 with 40hrs by: hi…" at bounding box center [835, 694] width 1350 height 1399
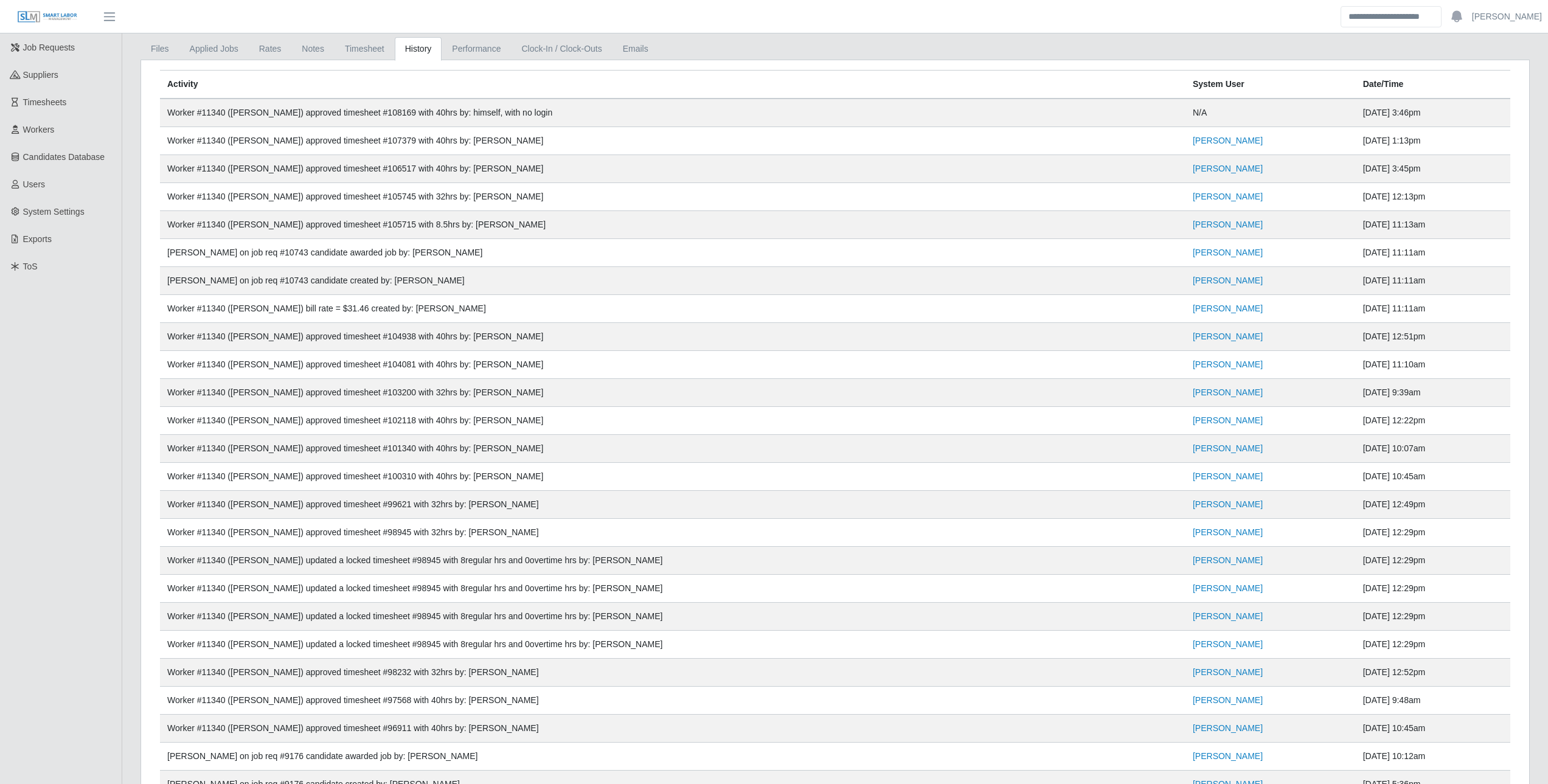
scroll to position [0, 0]
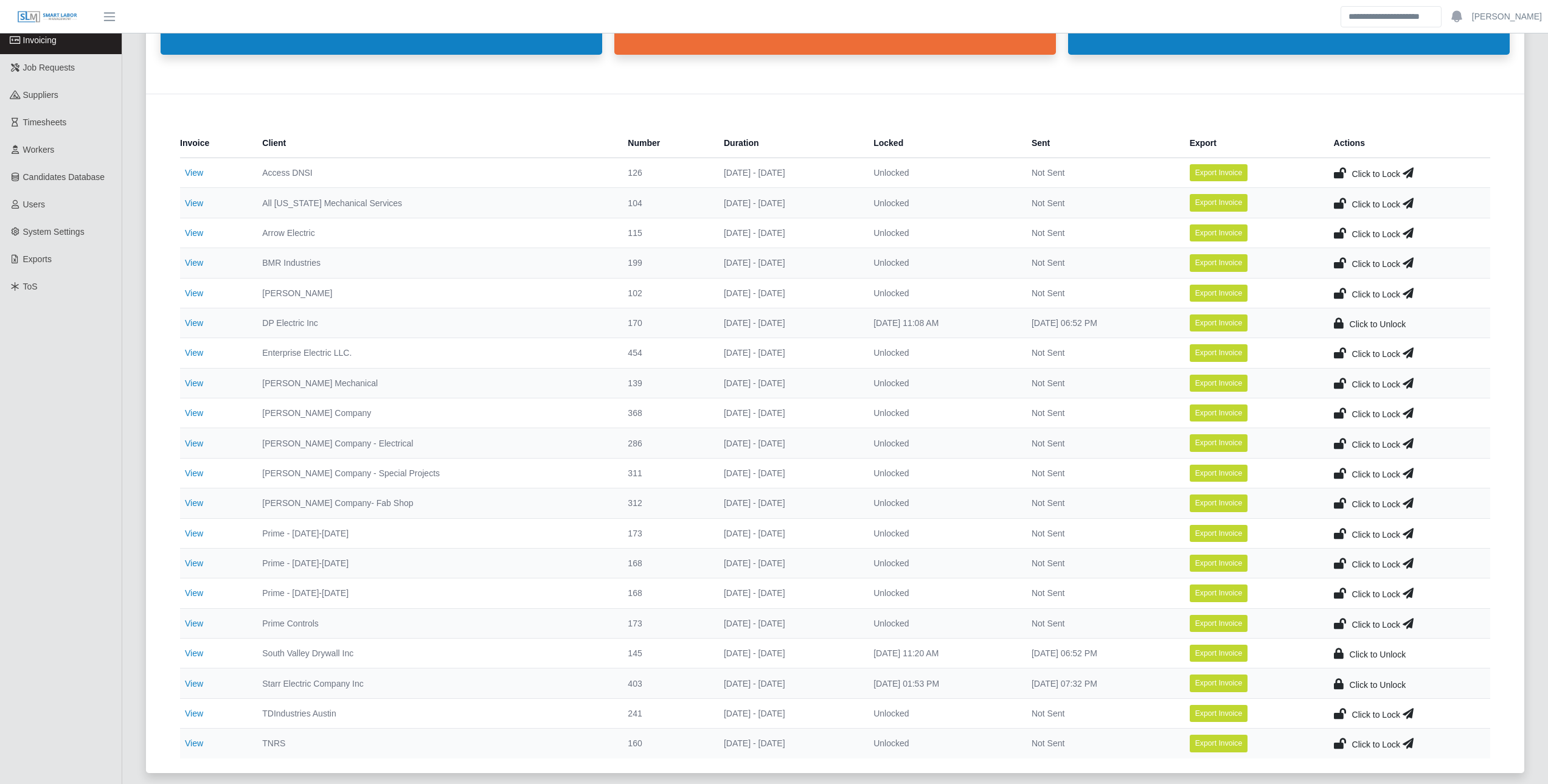
scroll to position [121, 0]
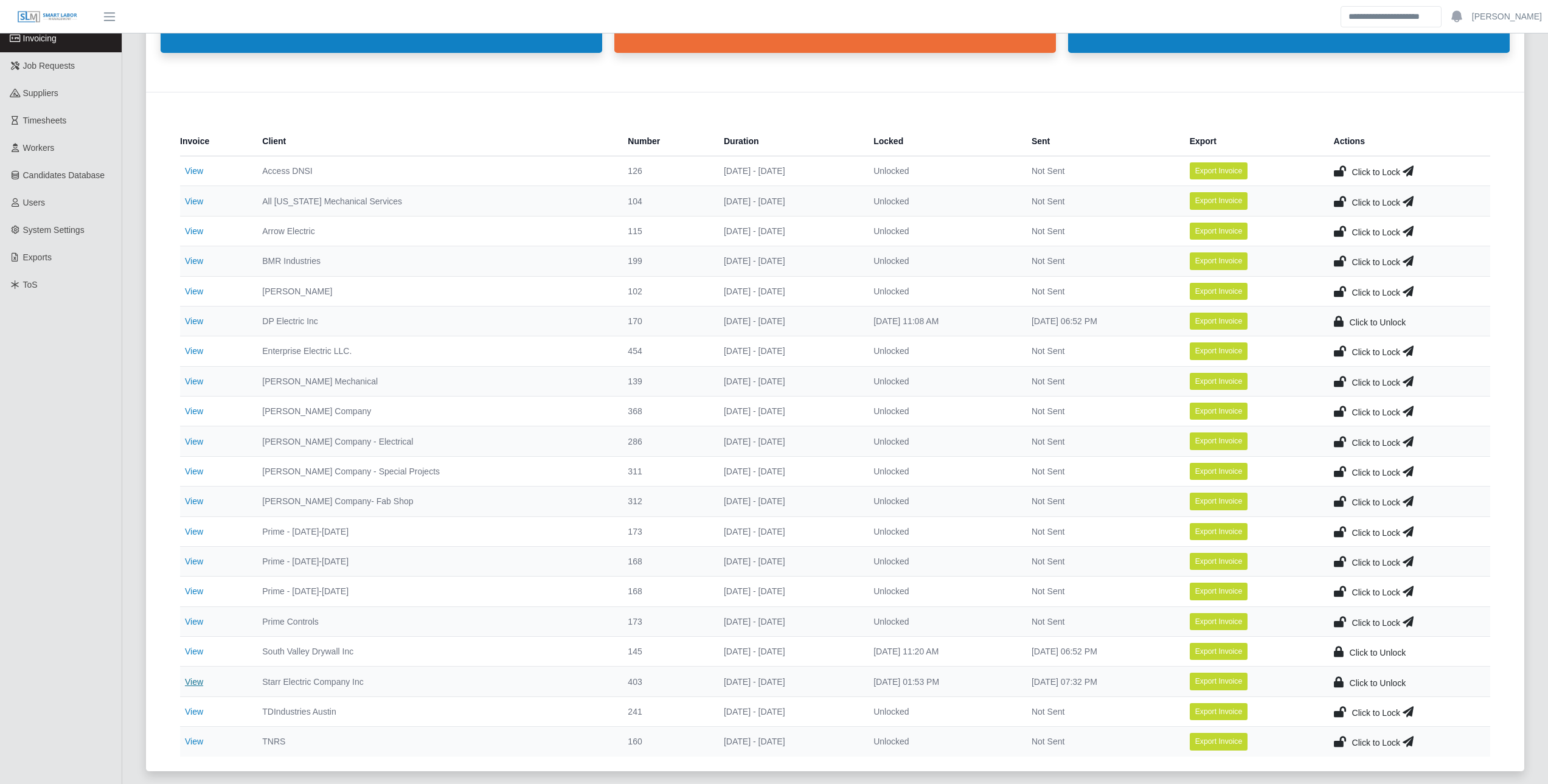
click at [200, 683] on link "View" at bounding box center [194, 682] width 18 height 10
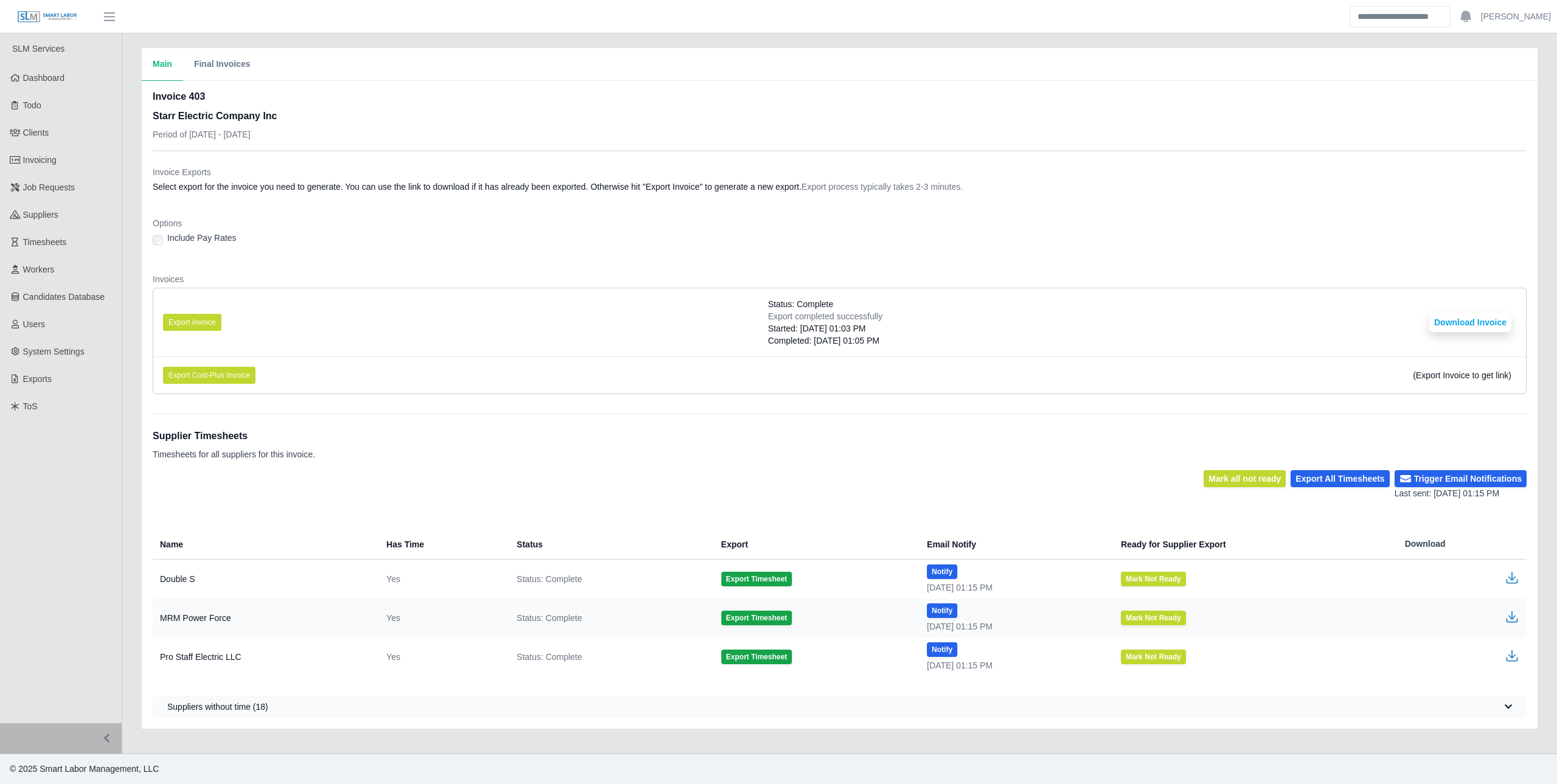
click at [438, 312] on li "Export Invoice Status: Complete Export completed successfully Started: 08/19/20…" at bounding box center [840, 322] width 1373 height 68
click at [199, 320] on button "Export Invoice" at bounding box center [192, 322] width 59 height 17
click at [864, 202] on dl "Invoice Exports Select export for the invoice you need to generate. You can use…" at bounding box center [840, 285] width 1374 height 238
click at [1465, 315] on button "Download Invoice" at bounding box center [1470, 322] width 82 height 20
click at [98, 173] on link "Invoicing" at bounding box center [60, 160] width 121 height 27
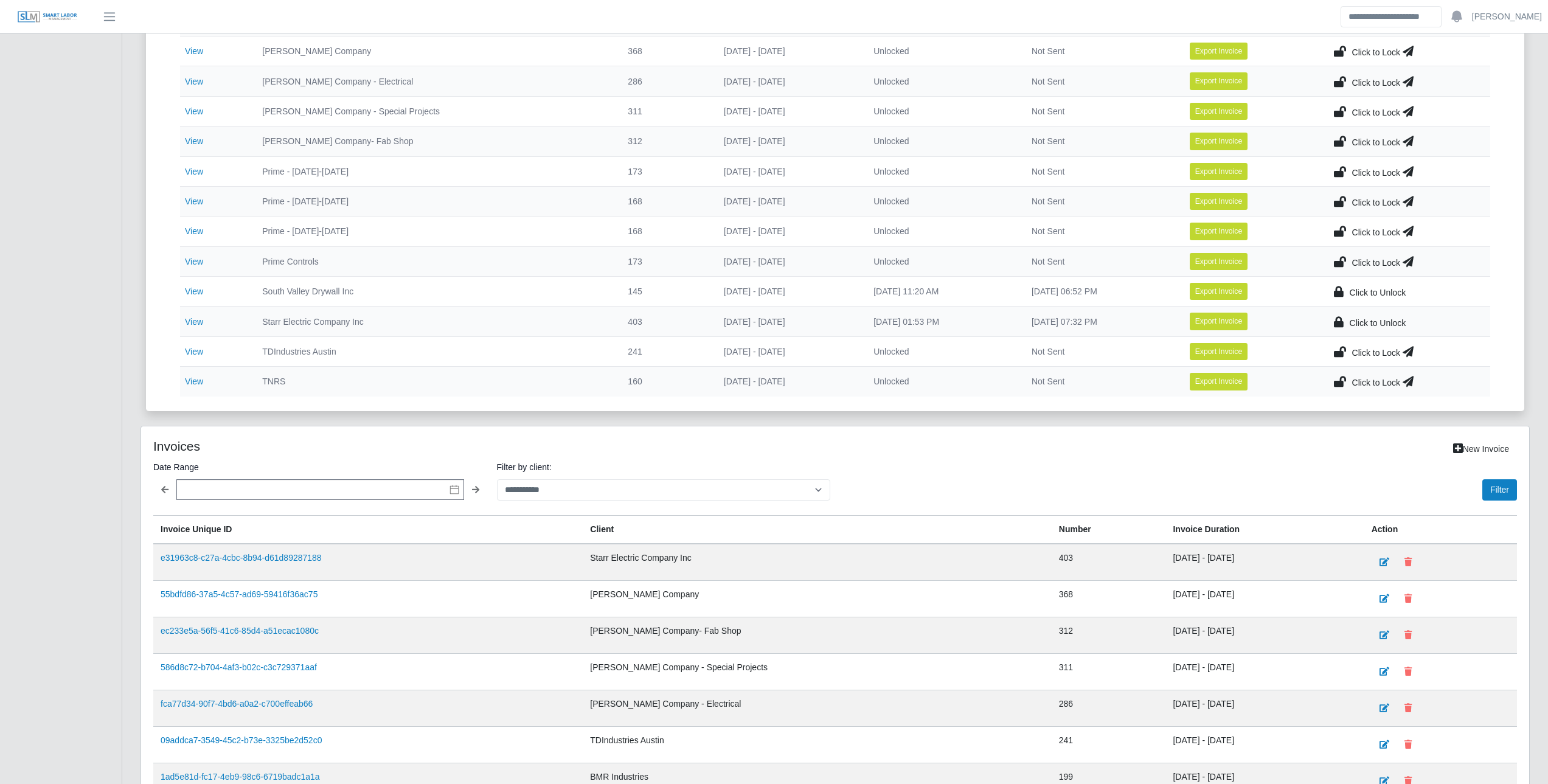
scroll to position [486, 0]
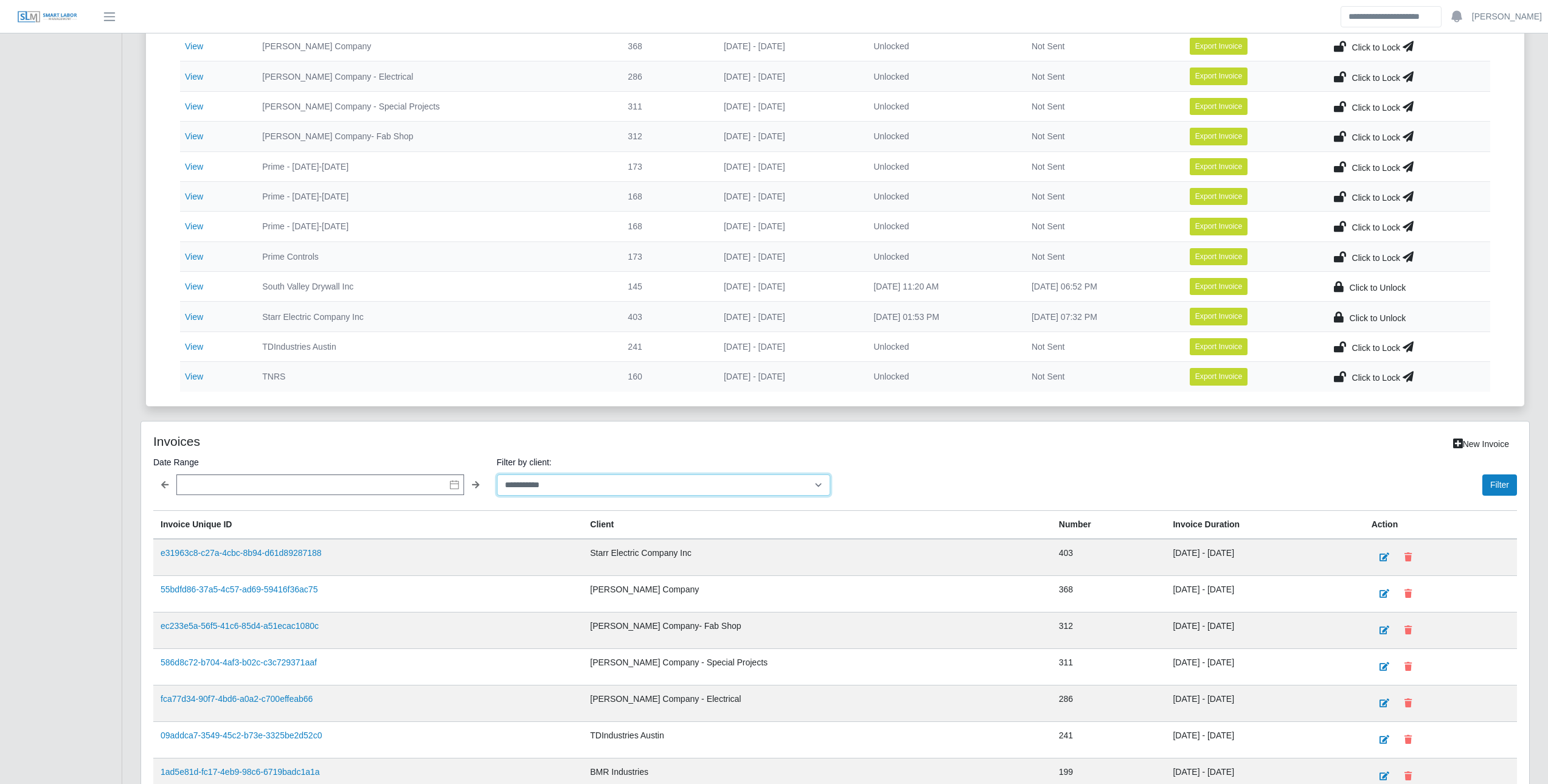
click at [569, 492] on select "**********" at bounding box center [663, 485] width 334 height 21
select select "**********"
click at [497, 474] on select "**********" at bounding box center [663, 485] width 334 height 21
click at [1512, 485] on button "Filter" at bounding box center [1500, 485] width 35 height 21
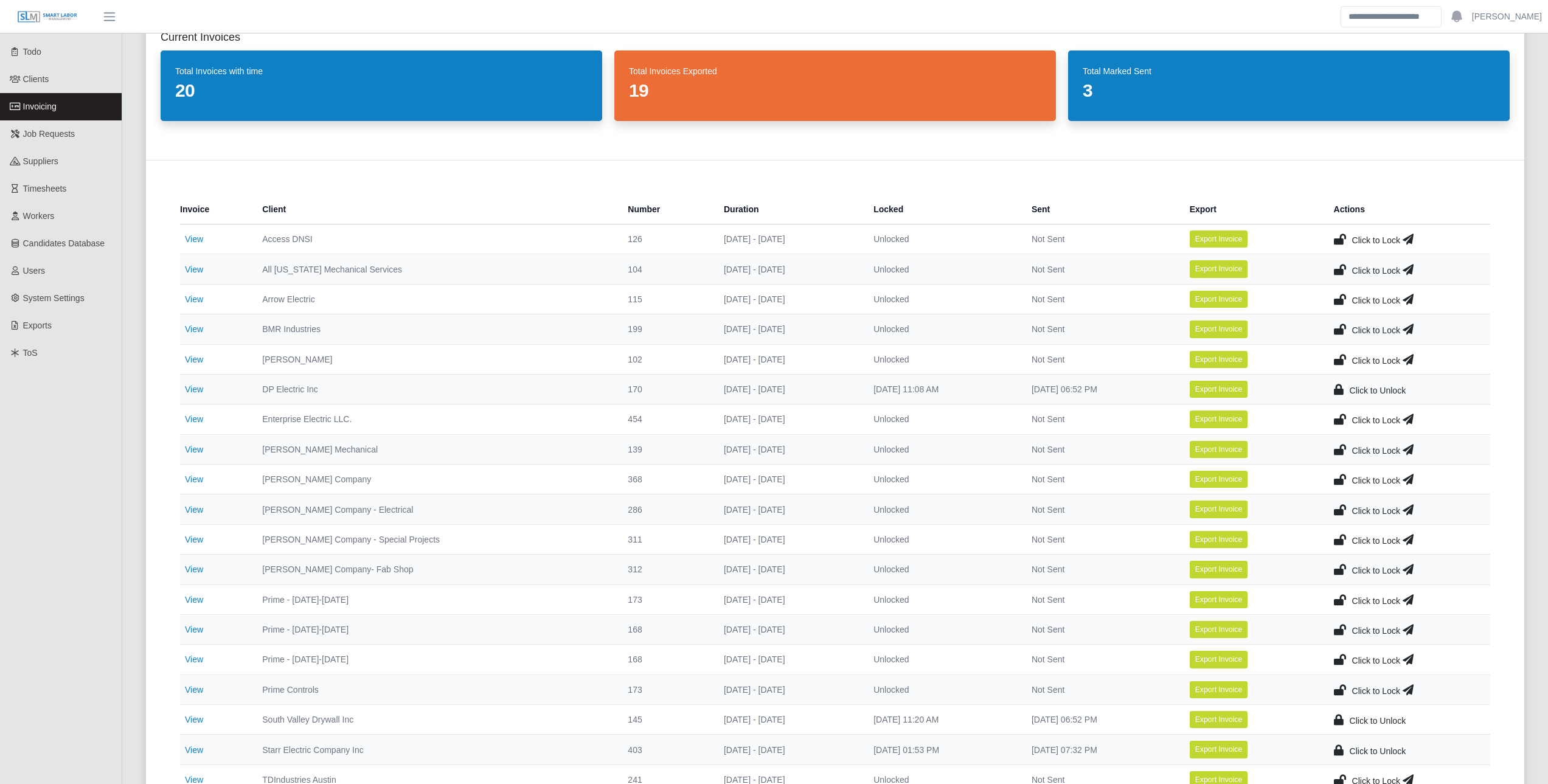
scroll to position [0, 0]
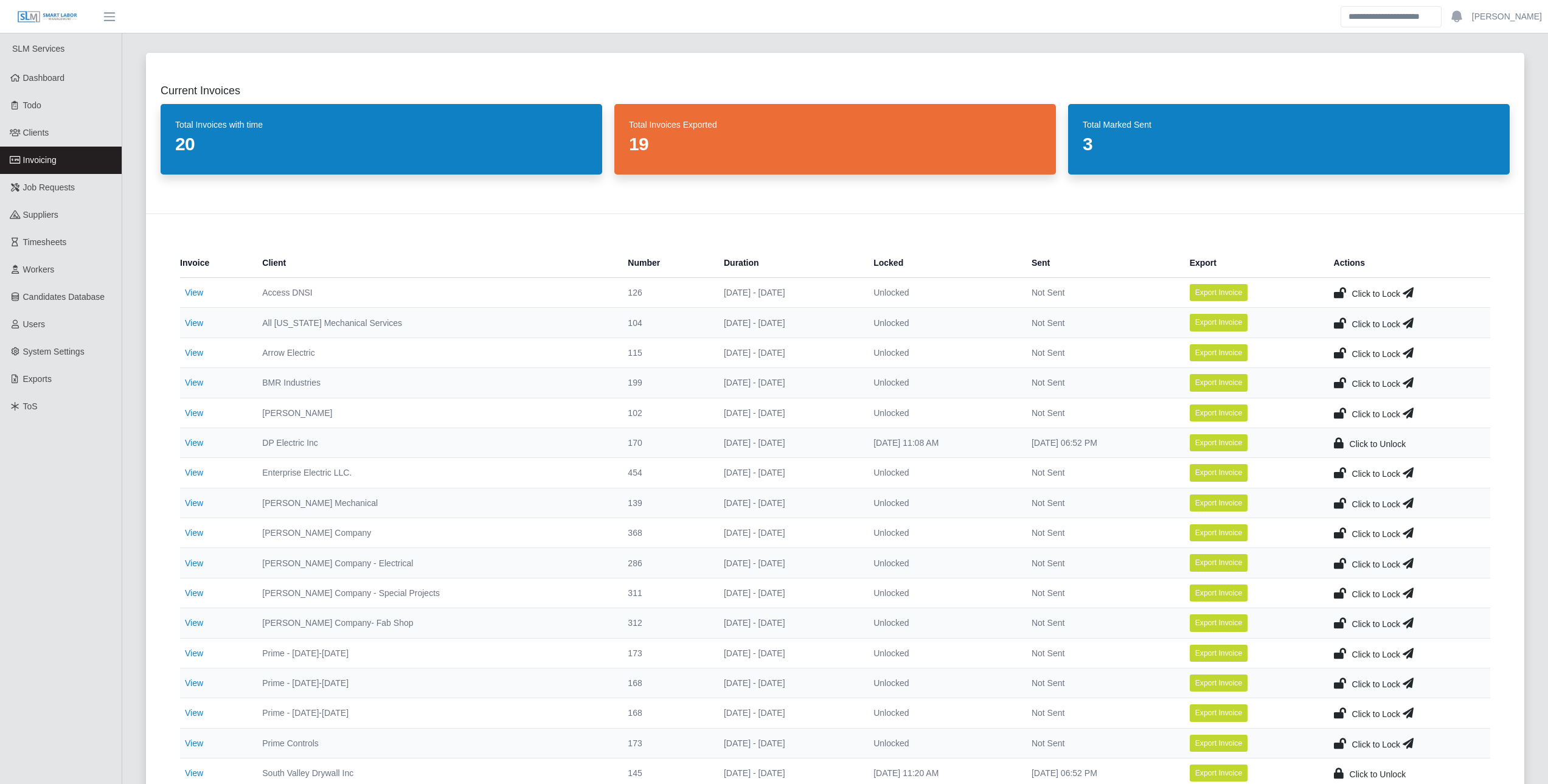
click at [198, 466] on td "View" at bounding box center [216, 472] width 73 height 30
click at [195, 469] on link "View" at bounding box center [194, 472] width 18 height 10
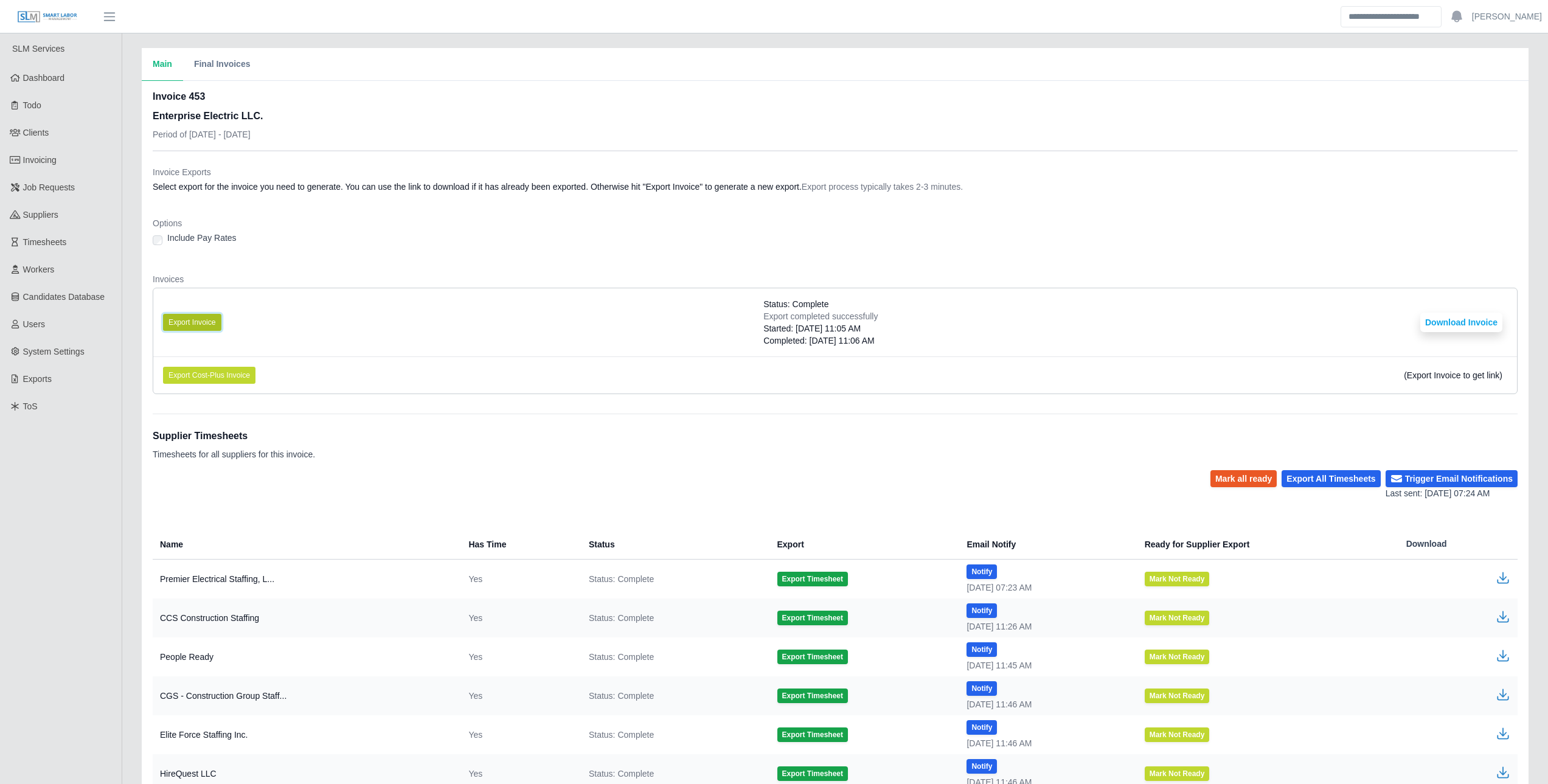
click at [200, 315] on button "Export Invoice" at bounding box center [192, 322] width 59 height 17
click at [931, 350] on li "Export Invoice Status: Complete Export completed successfully Started: 08/20/20…" at bounding box center [835, 322] width 1364 height 68
click at [1487, 327] on button "Download Invoice" at bounding box center [1461, 322] width 82 height 20
click at [457, 286] on div "Invoices Export Invoice Status: Complete Export completed successfully Started:…" at bounding box center [835, 338] width 1365 height 131
click at [204, 324] on button "Export Invoice" at bounding box center [192, 322] width 59 height 17
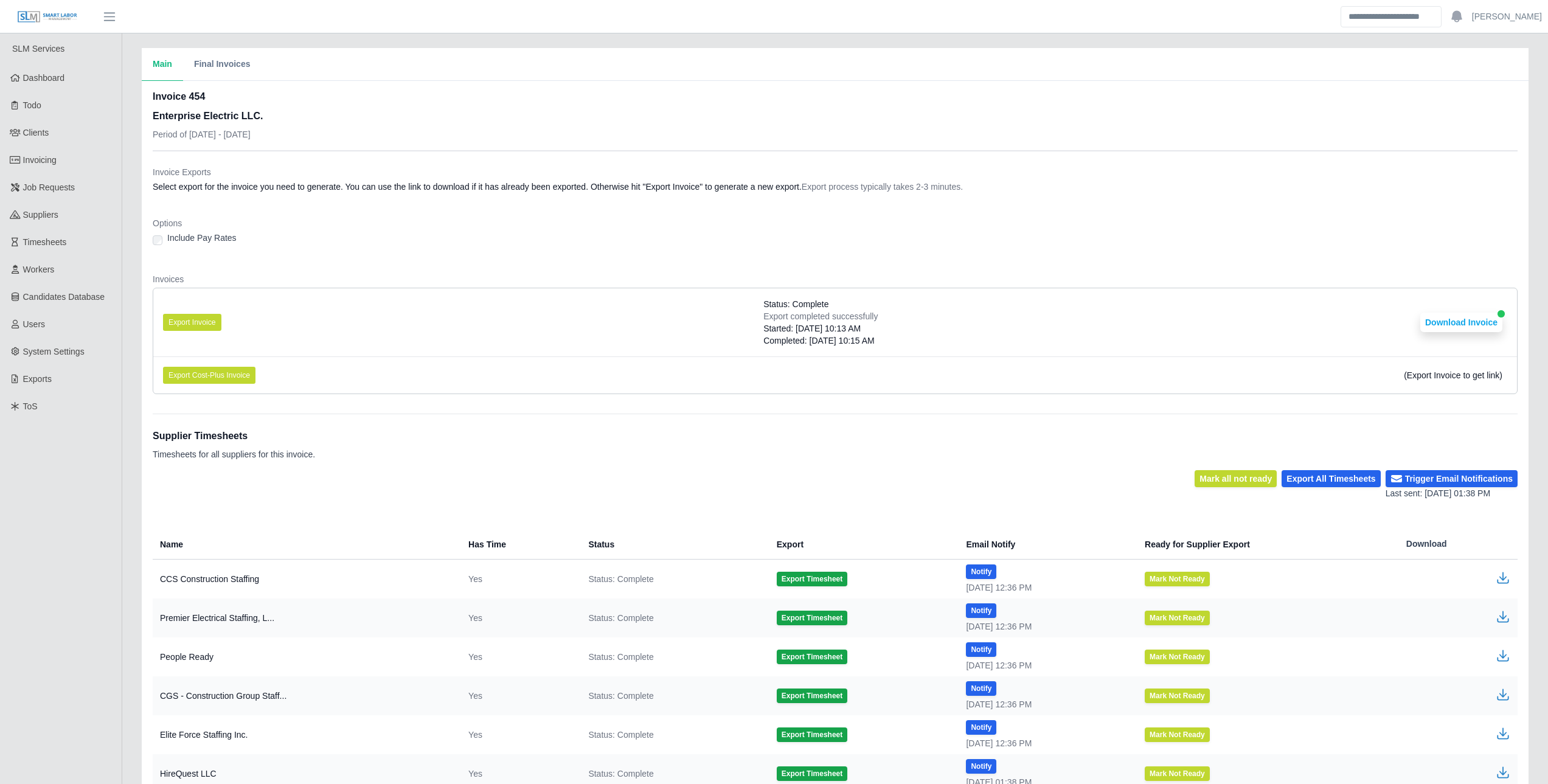
click at [910, 333] on li "Export Invoice Status: Complete Export completed successfully Started: [DATE] 1…" at bounding box center [835, 322] width 1364 height 68
click at [1470, 314] on button "Download Invoice" at bounding box center [1461, 322] width 82 height 20
click at [62, 280] on link "Workers" at bounding box center [60, 270] width 121 height 27
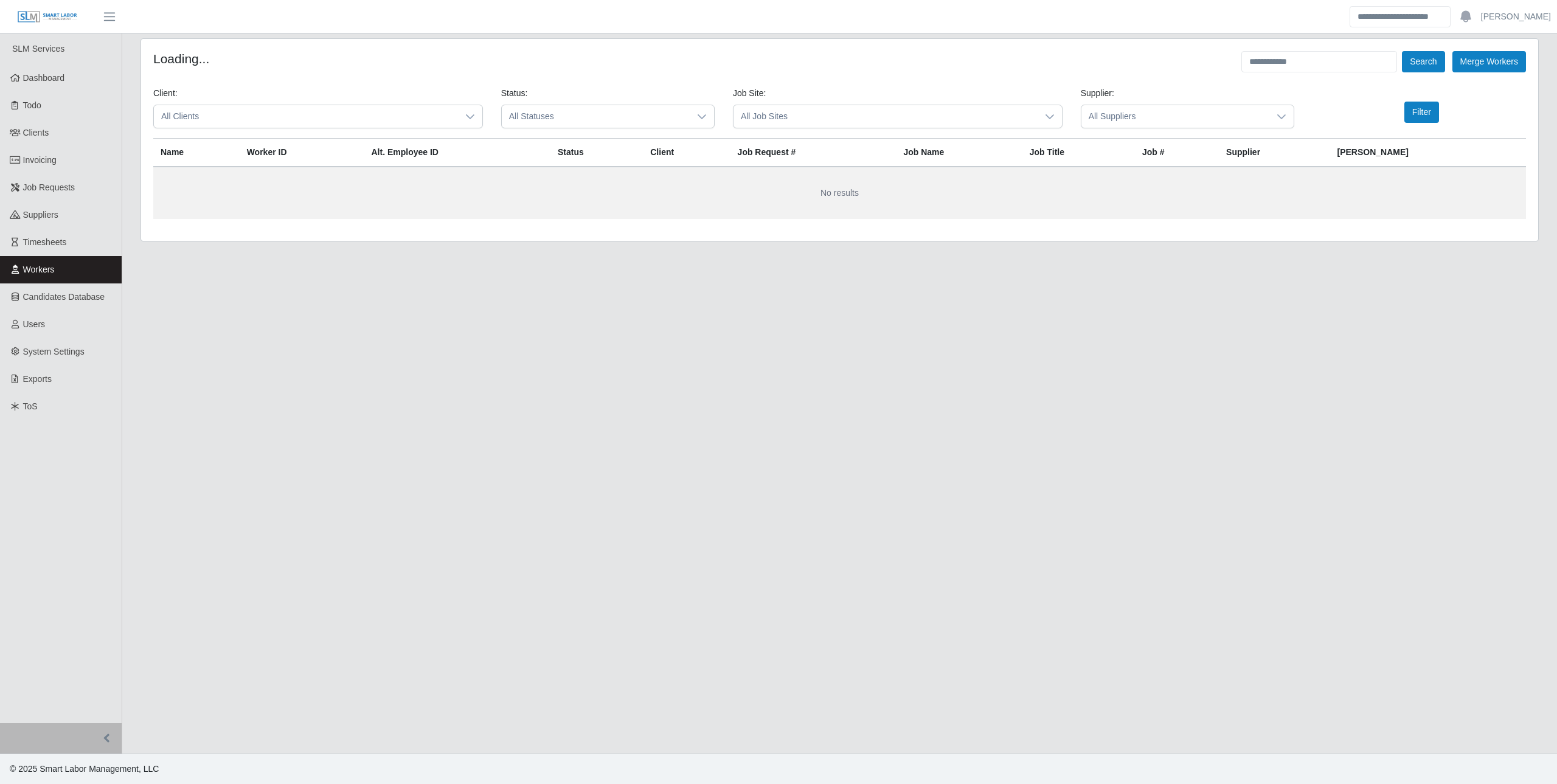
click at [1308, 73] on form "Loading... Search Merge Workers Client: All Clients Status: All Statuses Job Si…" at bounding box center [840, 135] width 1373 height 168
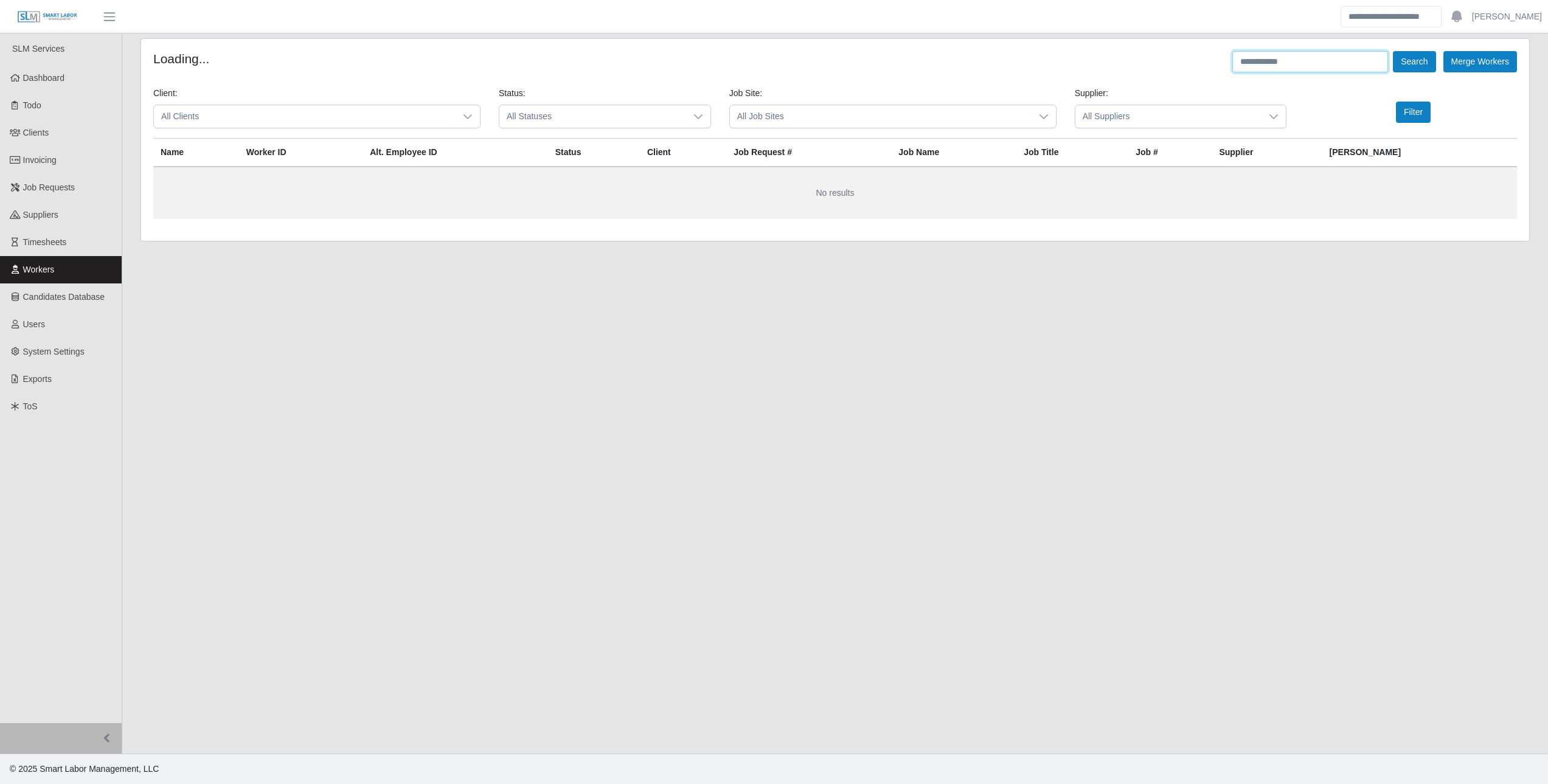
click at [1306, 63] on input "text" at bounding box center [1310, 61] width 156 height 21
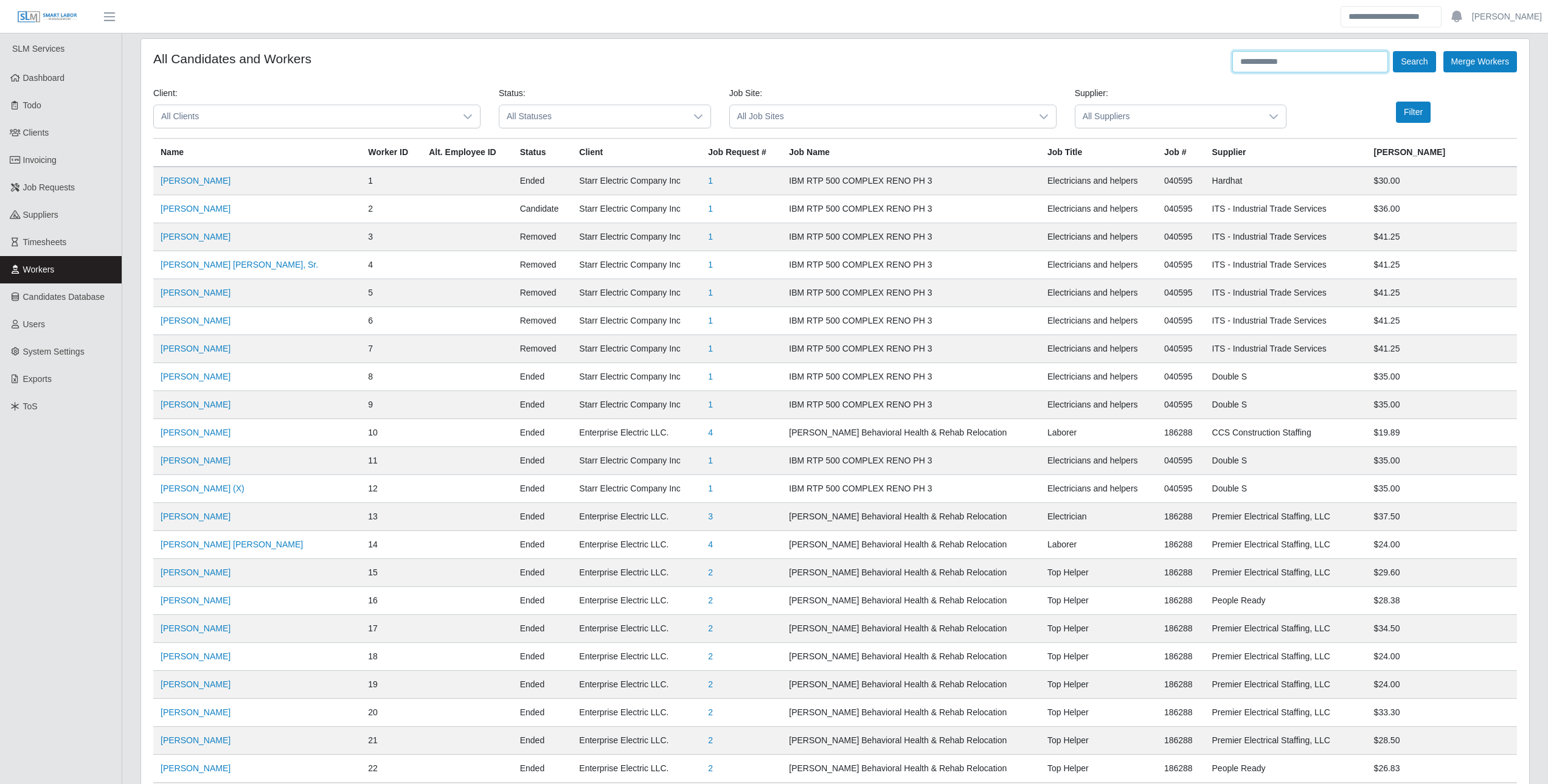
paste input "**********"
type input "**********"
click at [1427, 66] on button "Search" at bounding box center [1414, 61] width 43 height 21
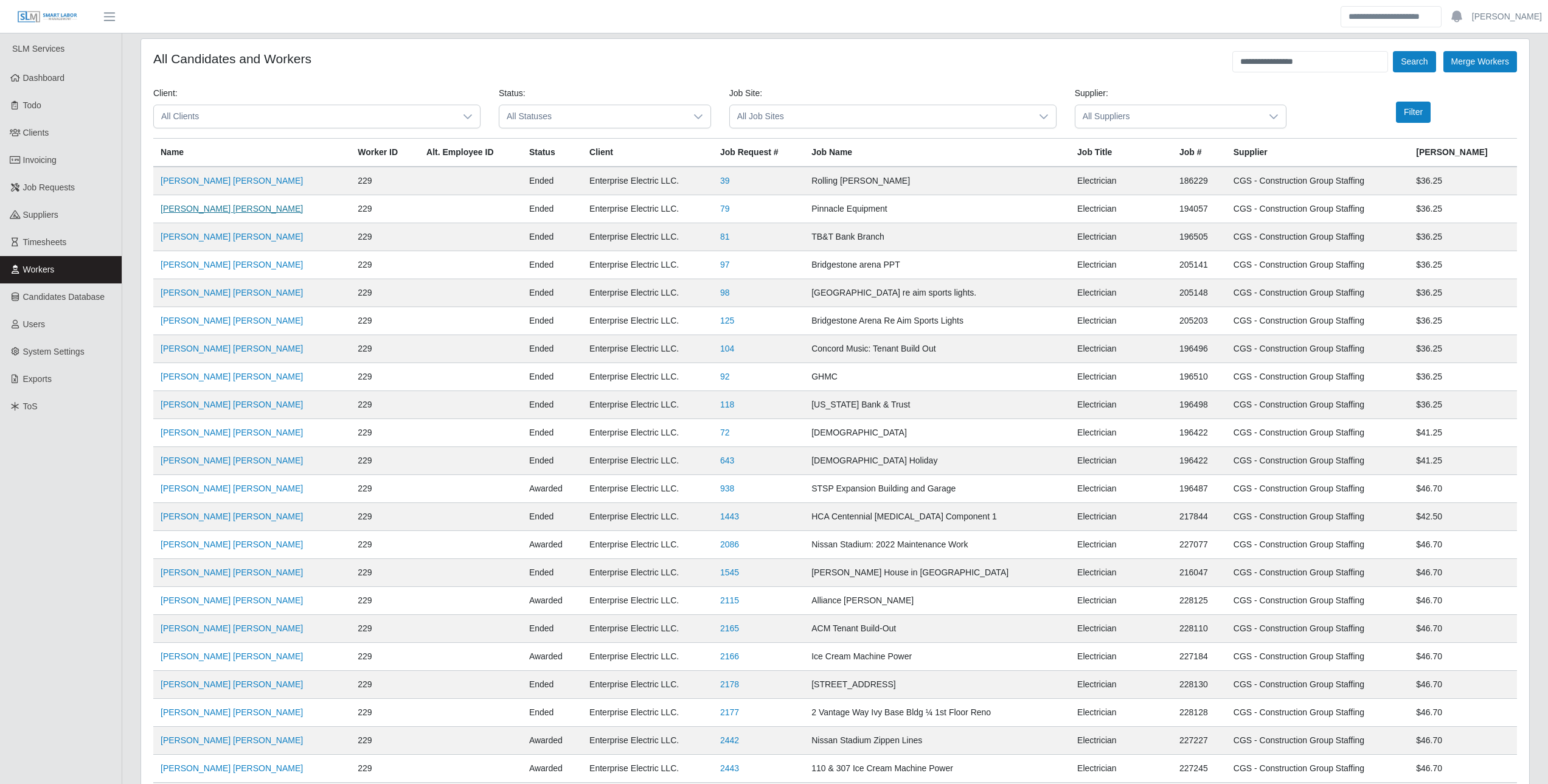
click at [199, 205] on link "David Rojas Ortiz" at bounding box center [232, 208] width 142 height 10
click at [53, 160] on span "Invoicing" at bounding box center [39, 160] width 34 height 10
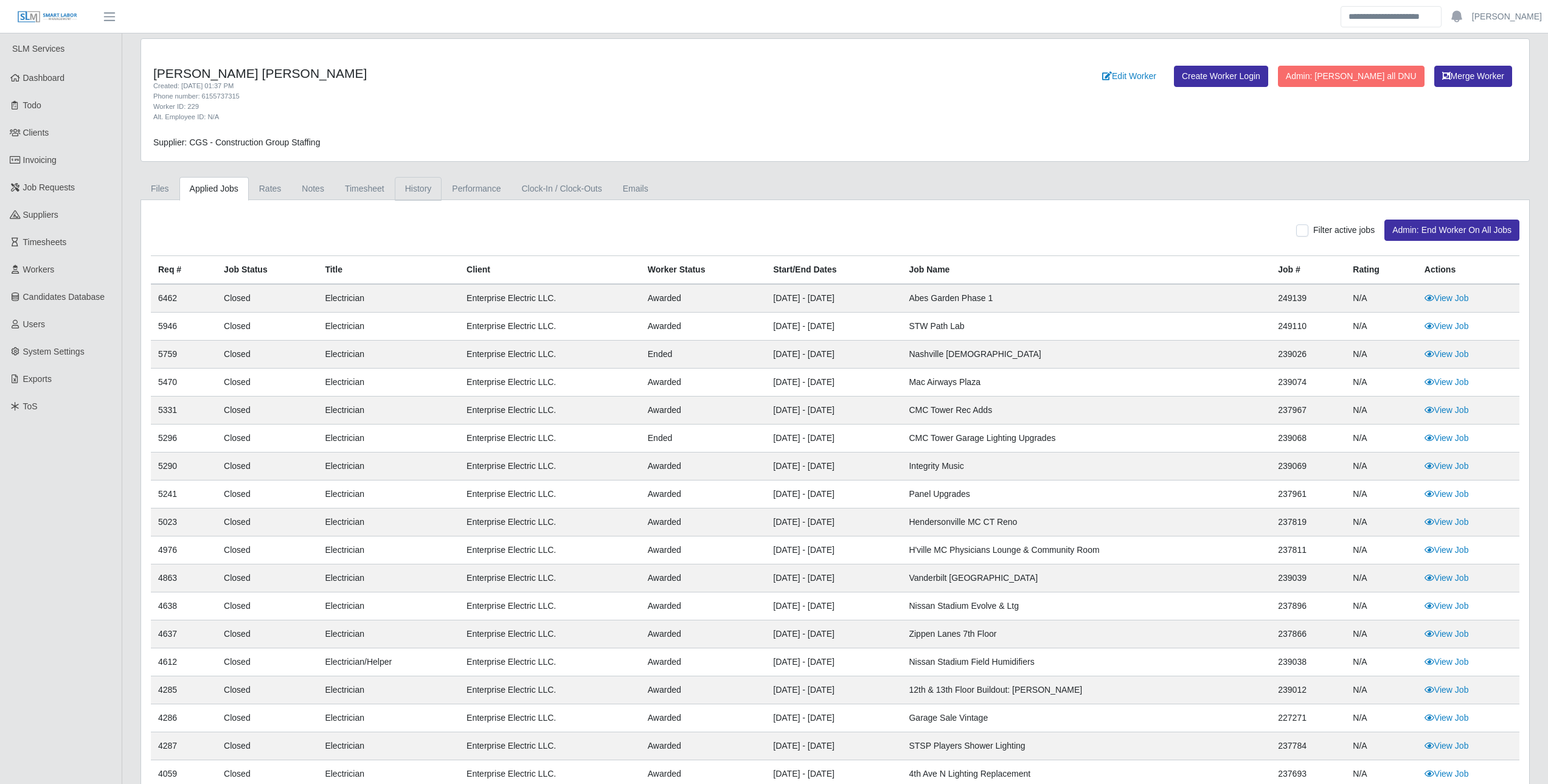
click at [413, 184] on link "History" at bounding box center [418, 188] width 48 height 24
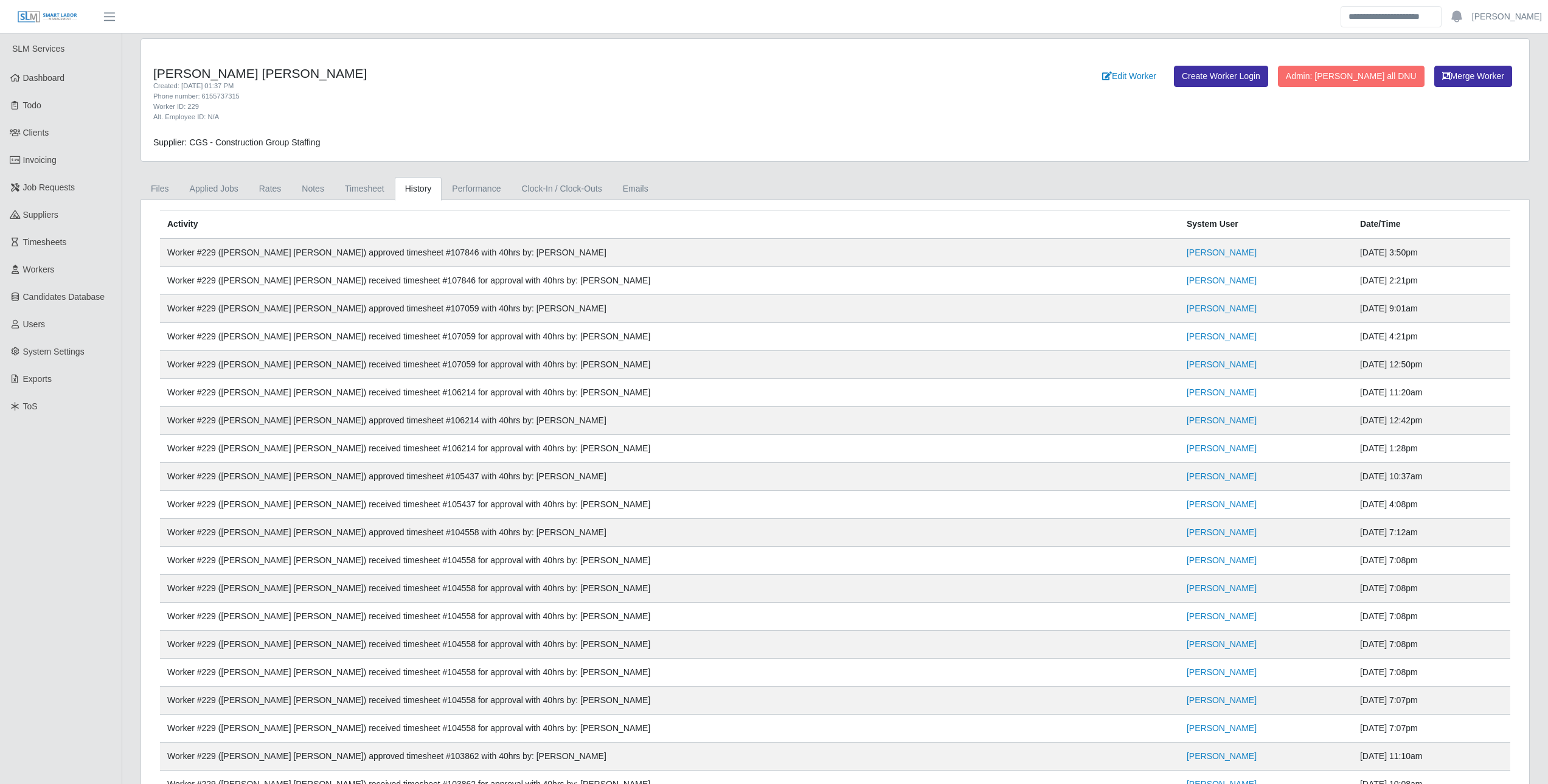
click at [364, 186] on link "Timesheet" at bounding box center [364, 188] width 60 height 24
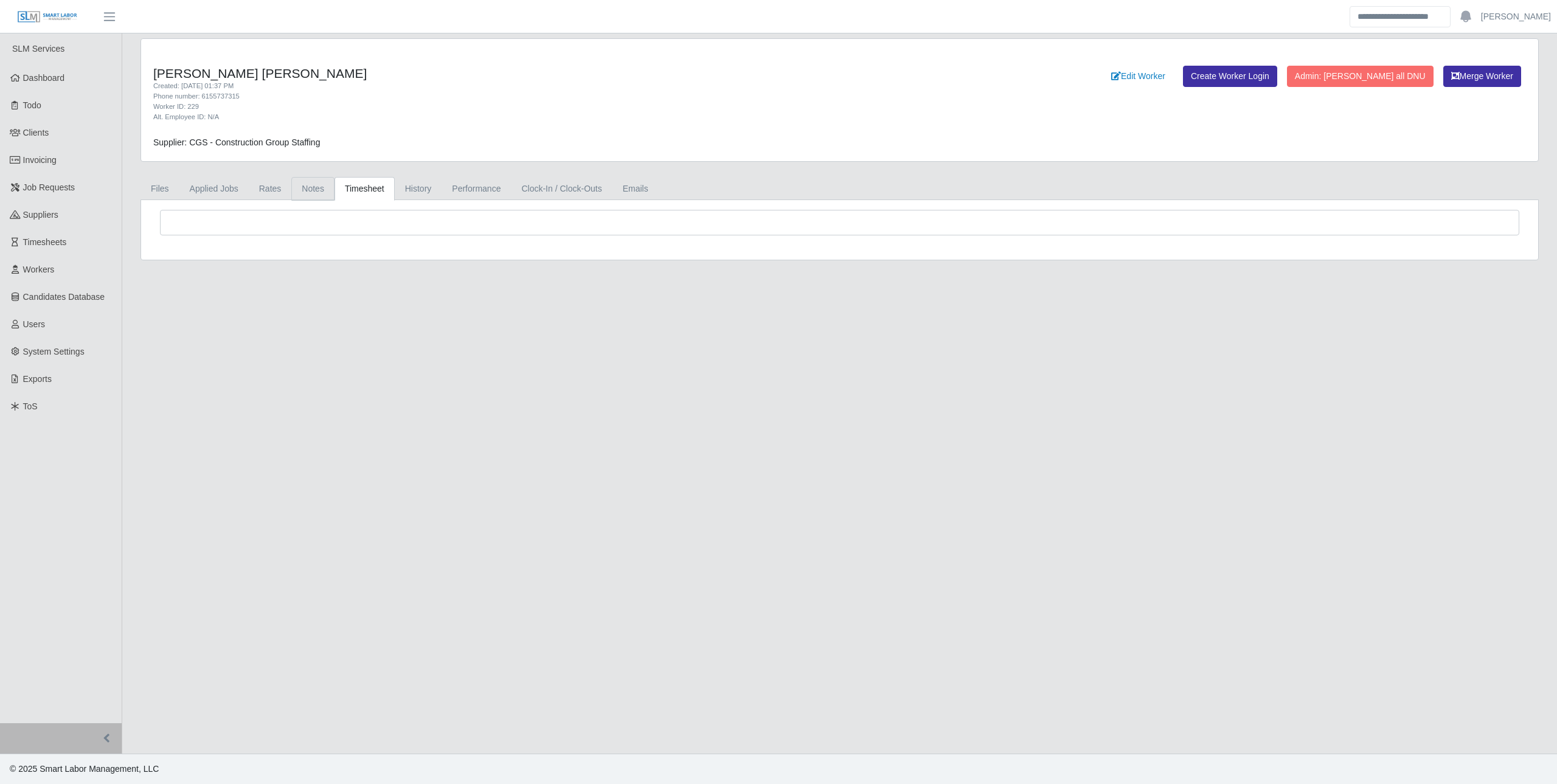
click at [320, 193] on link "Notes" at bounding box center [313, 188] width 43 height 24
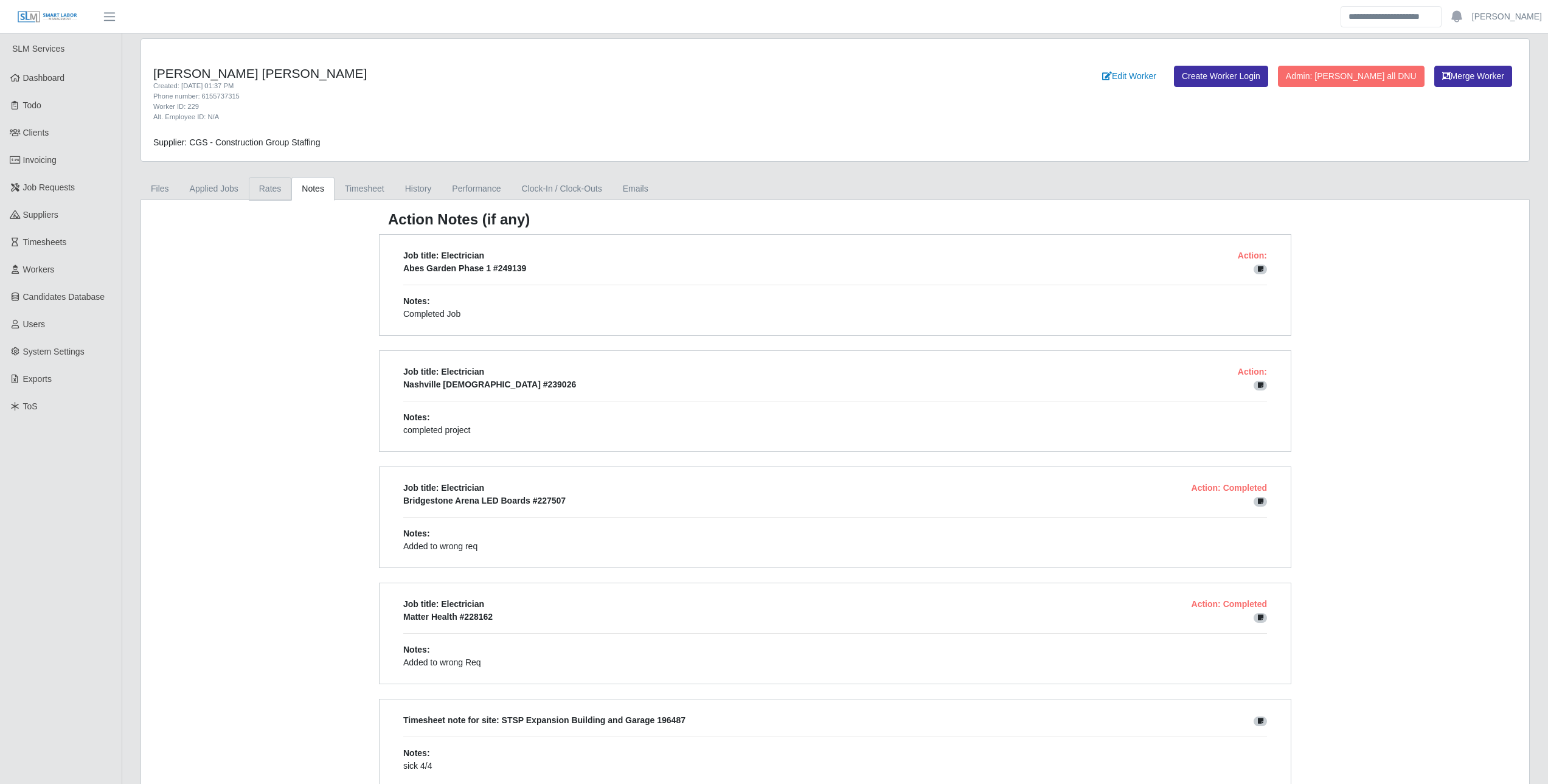
click at [259, 186] on link "Rates" at bounding box center [270, 188] width 43 height 24
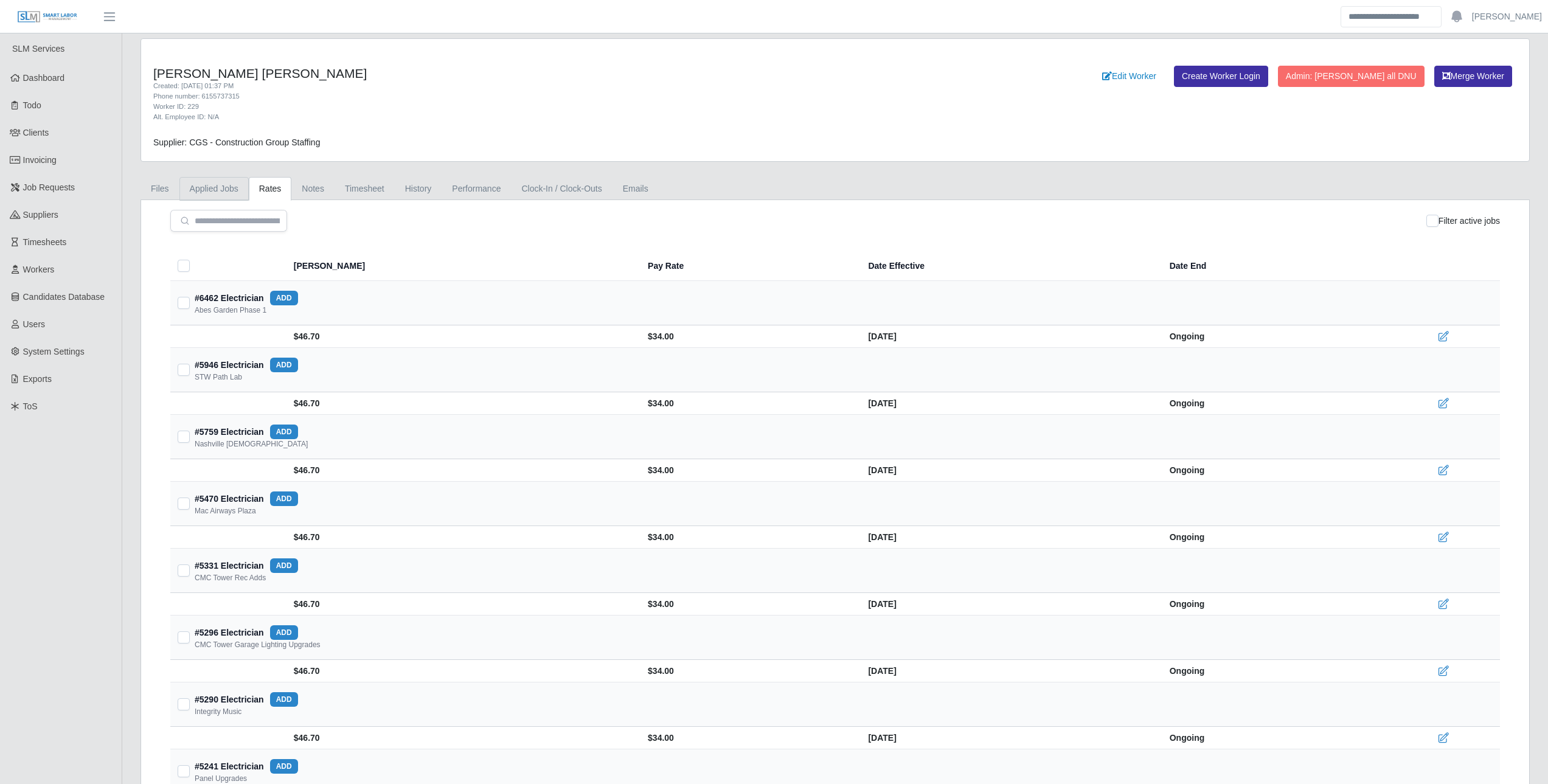
click at [202, 186] on link "Applied Jobs" at bounding box center [214, 188] width 69 height 24
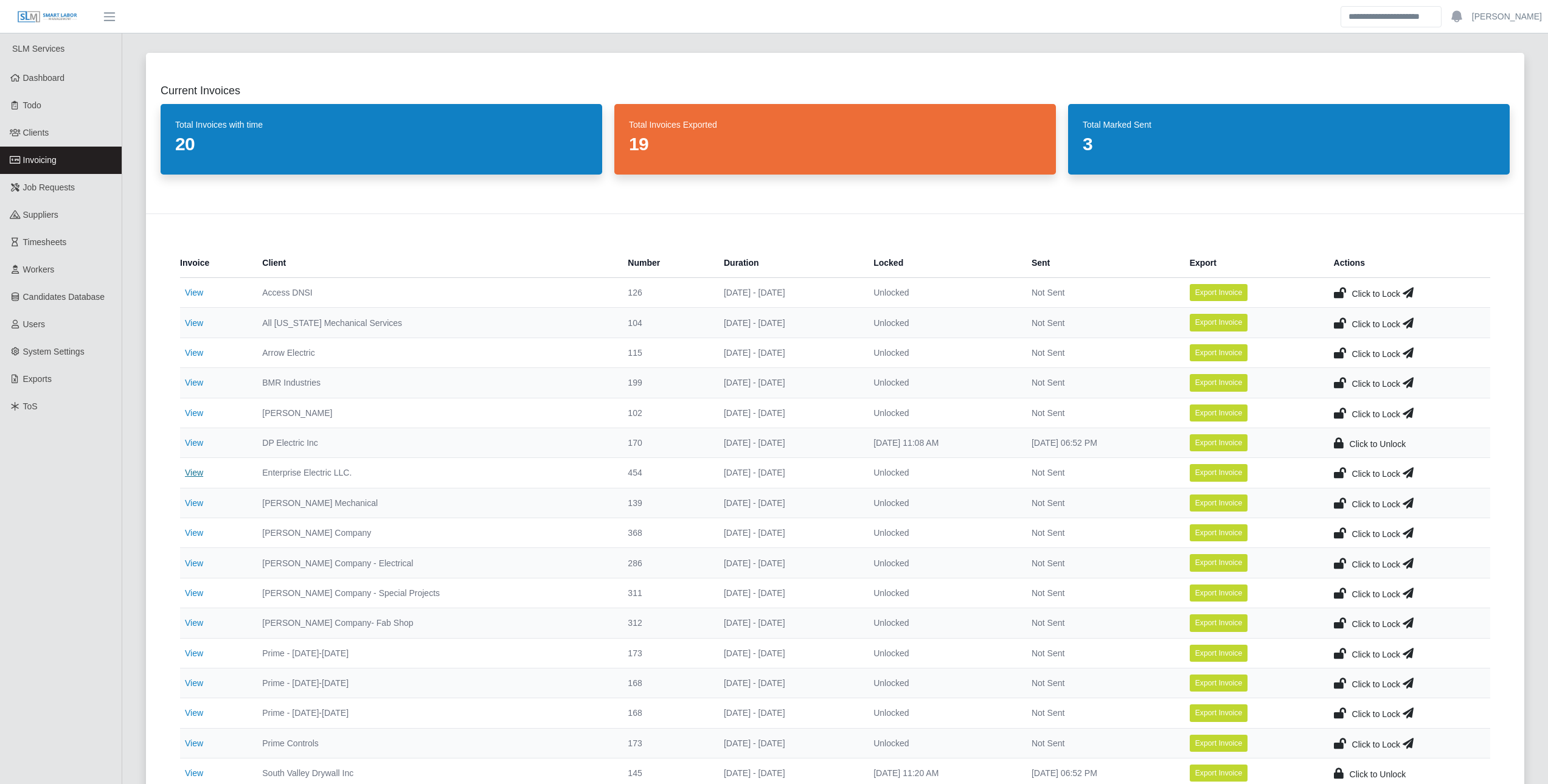
click at [188, 471] on link "View" at bounding box center [194, 472] width 18 height 10
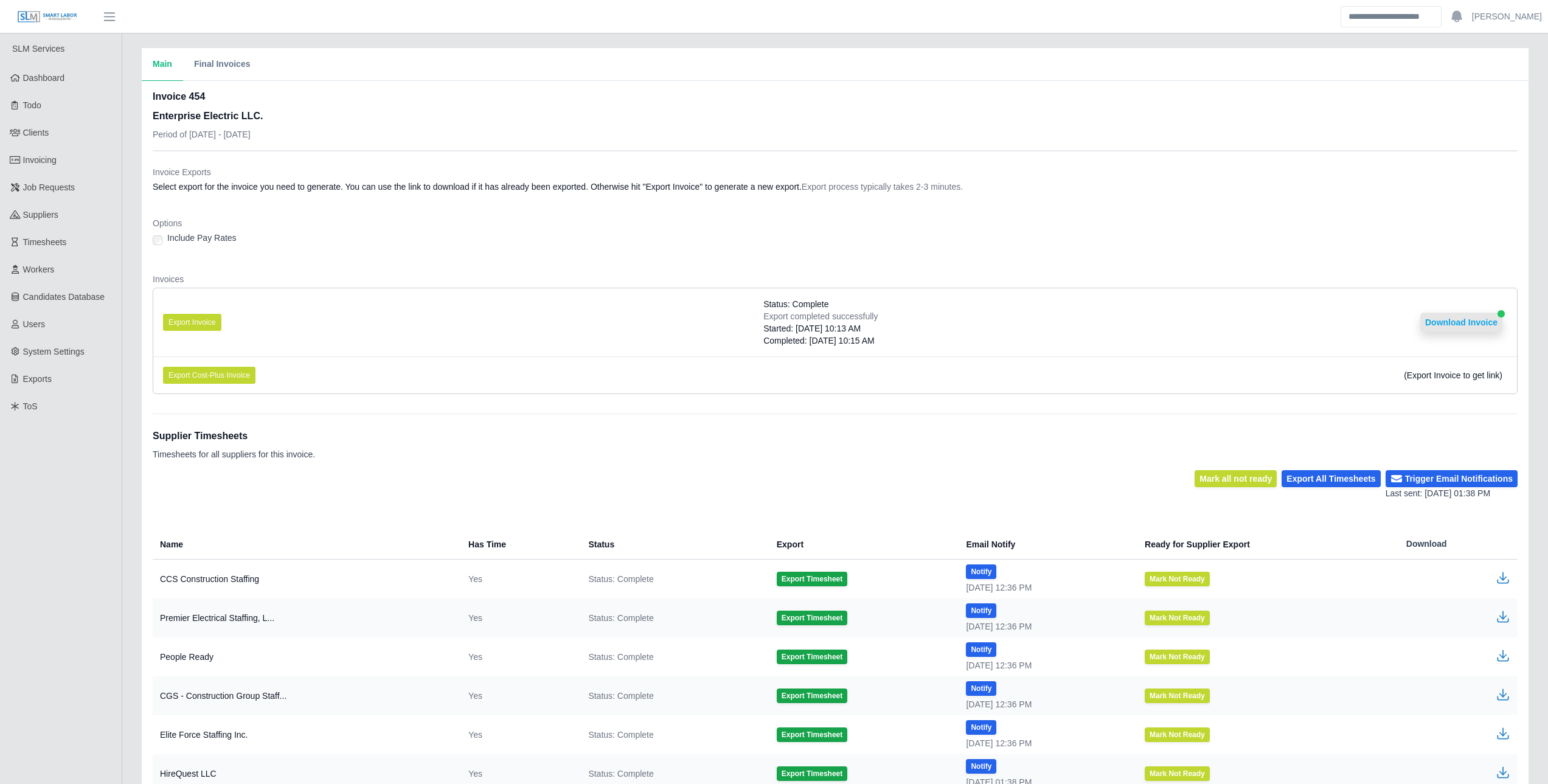
click at [1456, 316] on button "Download Invoice" at bounding box center [1461, 322] width 82 height 20
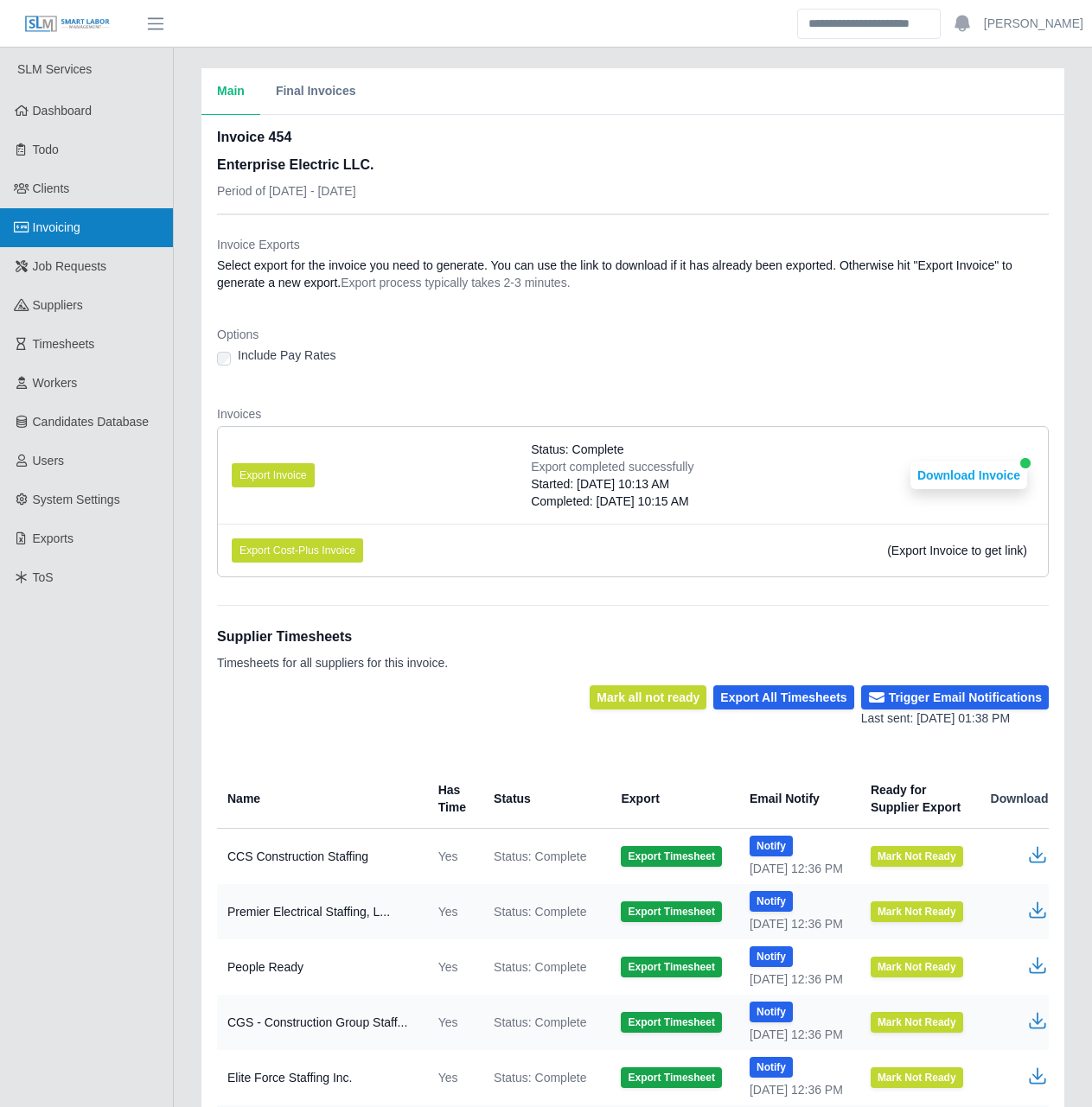
click at [42, 225] on span "Invoicing" at bounding box center [56, 227] width 48 height 14
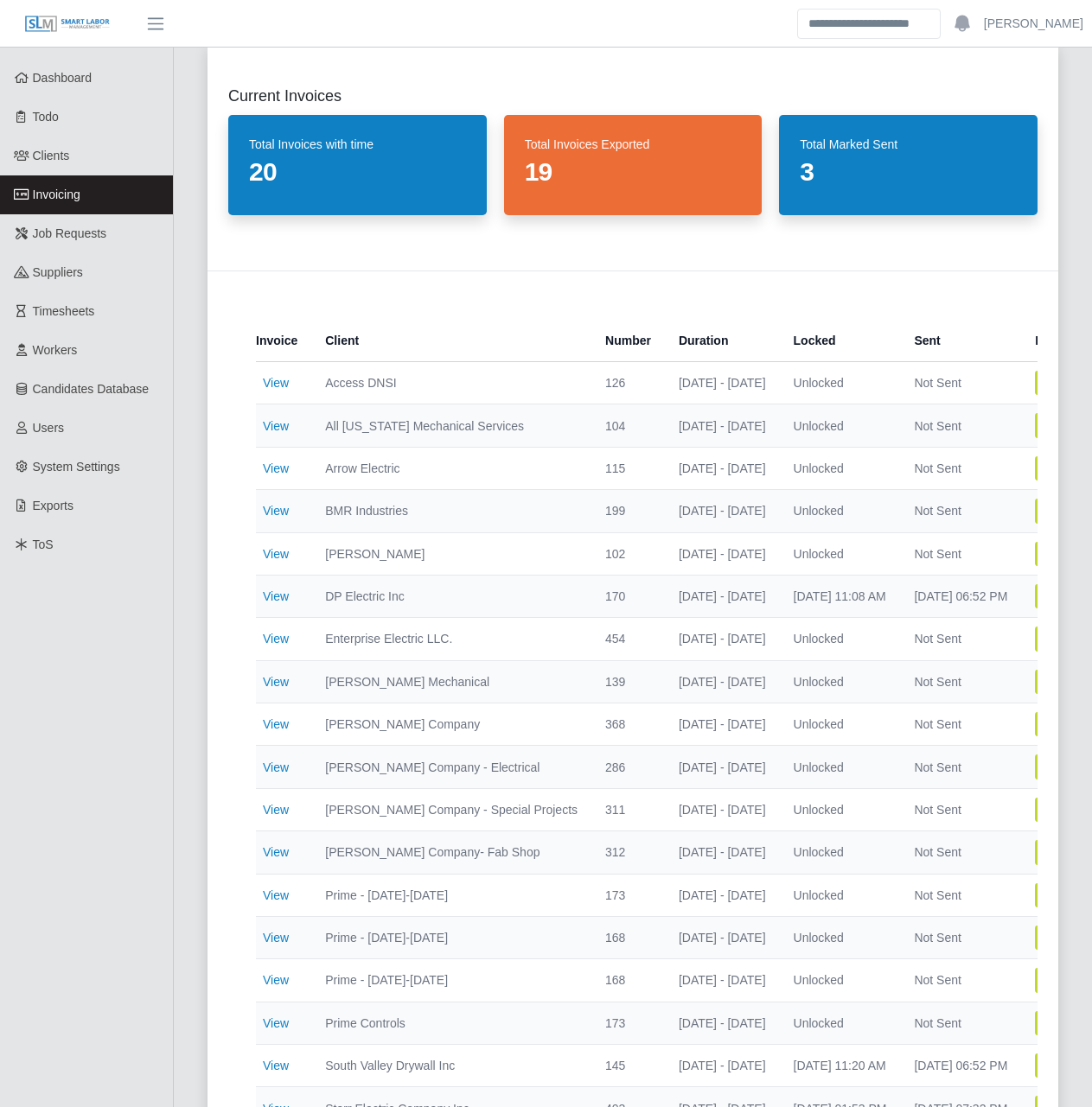
scroll to position [87, 0]
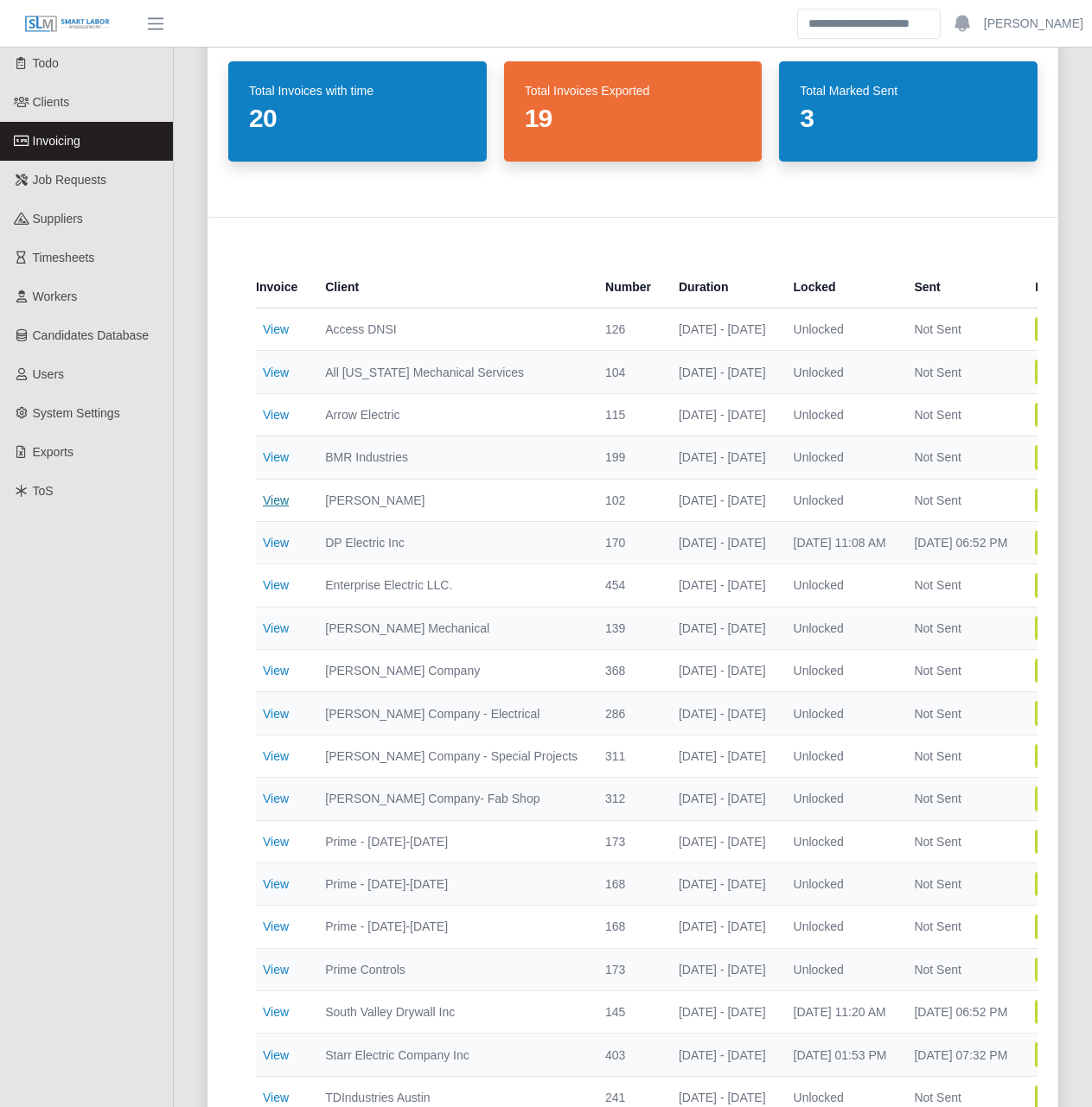
click at [277, 503] on link "View" at bounding box center [276, 500] width 26 height 14
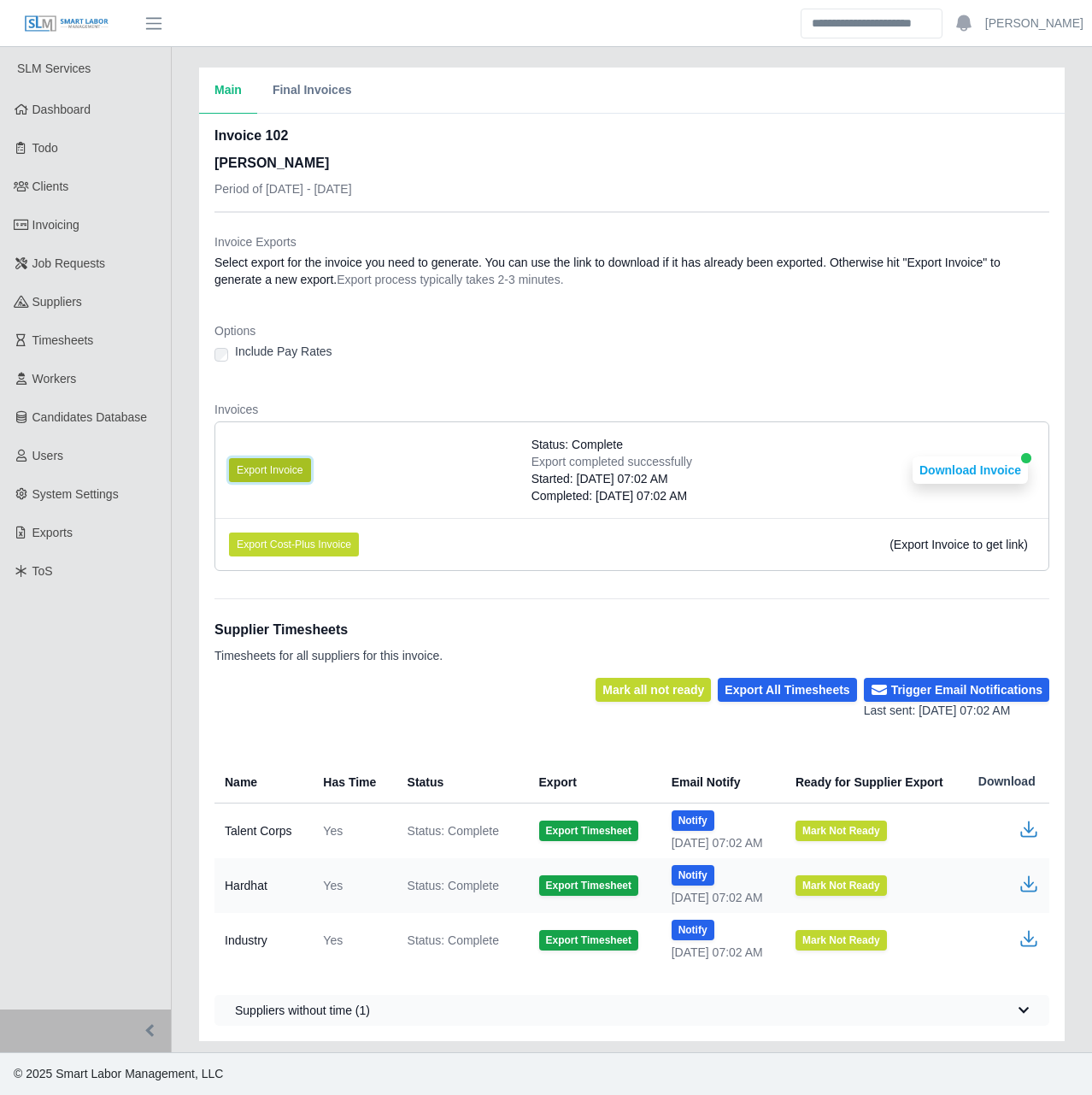
click at [267, 467] on button "Export Invoice" at bounding box center [270, 470] width 82 height 24
click at [777, 449] on li "Export Invoice Status: Complete Export completed successfully Started: [DATE] 1…" at bounding box center [632, 469] width 834 height 96
click at [980, 467] on button "Download Invoice" at bounding box center [970, 470] width 115 height 28
